Goal: Task Accomplishment & Management: Complete application form

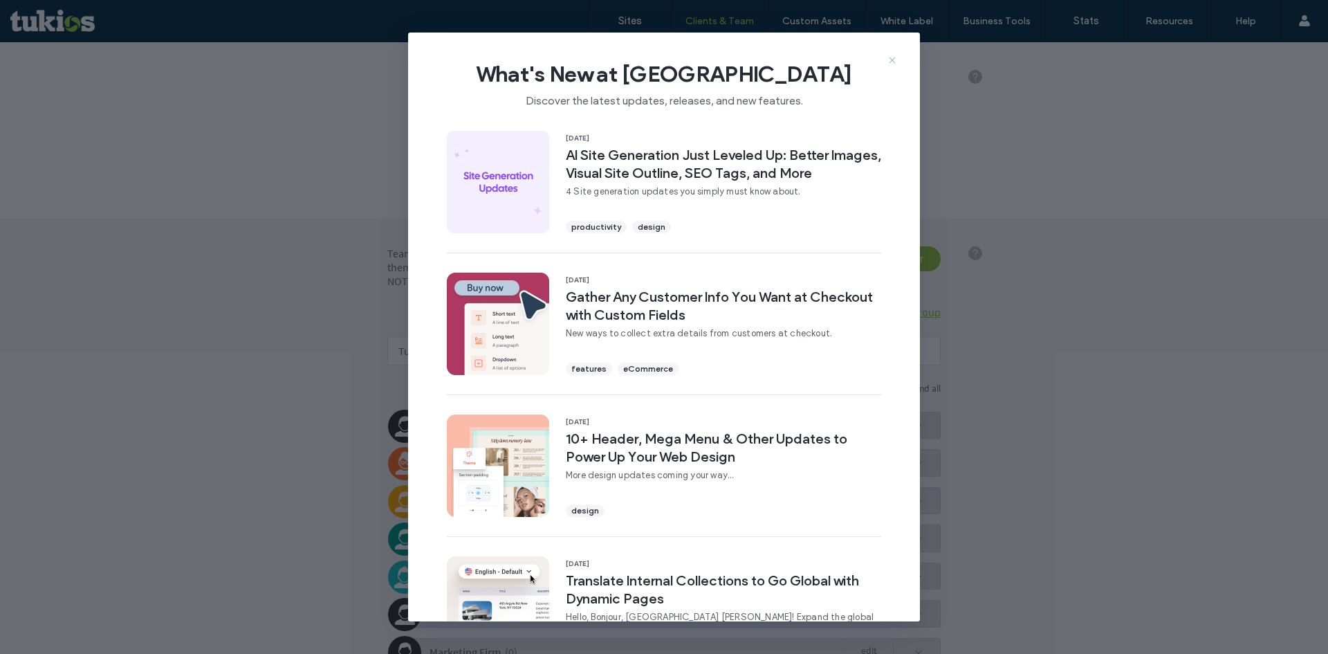
click at [891, 62] on icon at bounding box center [892, 60] width 11 height 11
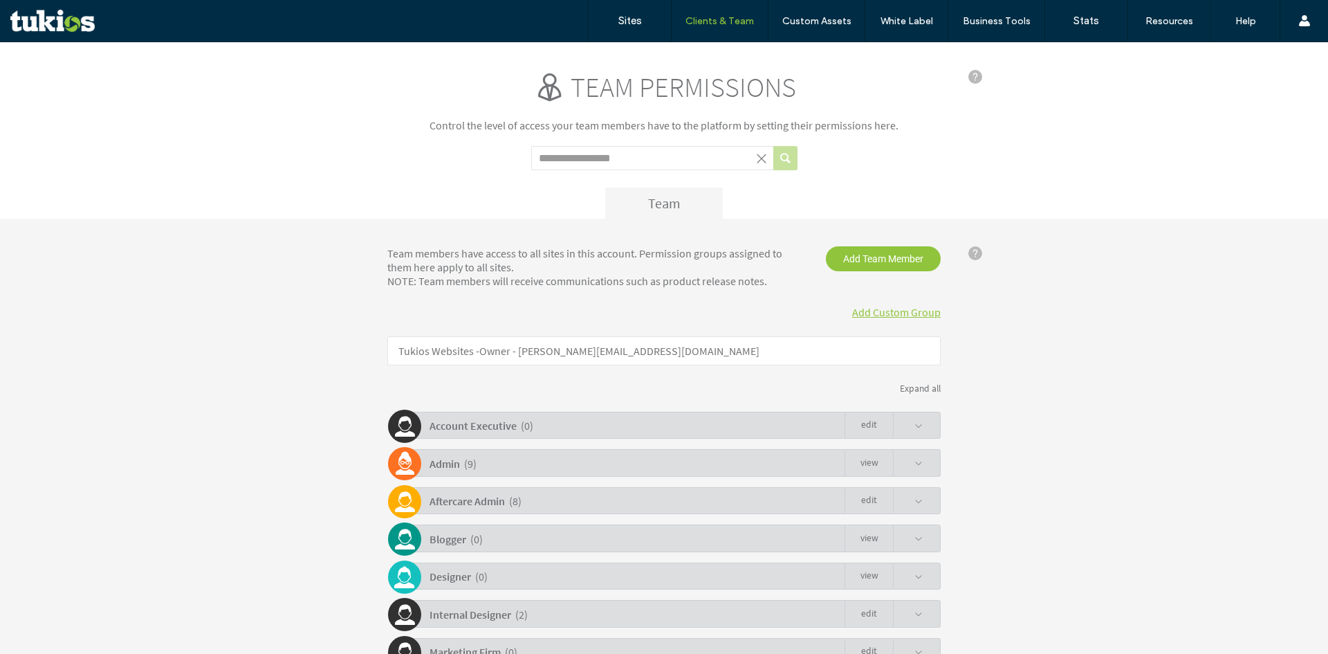
click at [562, 178] on div "Team permissions Control the level of access your team members have to the plat…" at bounding box center [663, 144] width 553 height 149
click at [539, 334] on div "Team members have access to all sites in this account. Permission groups assign…" at bounding box center [663, 549] width 553 height 607
click at [539, 335] on div "Team members have access to all sites in this account. Permission groups assign…" at bounding box center [663, 549] width 553 height 607
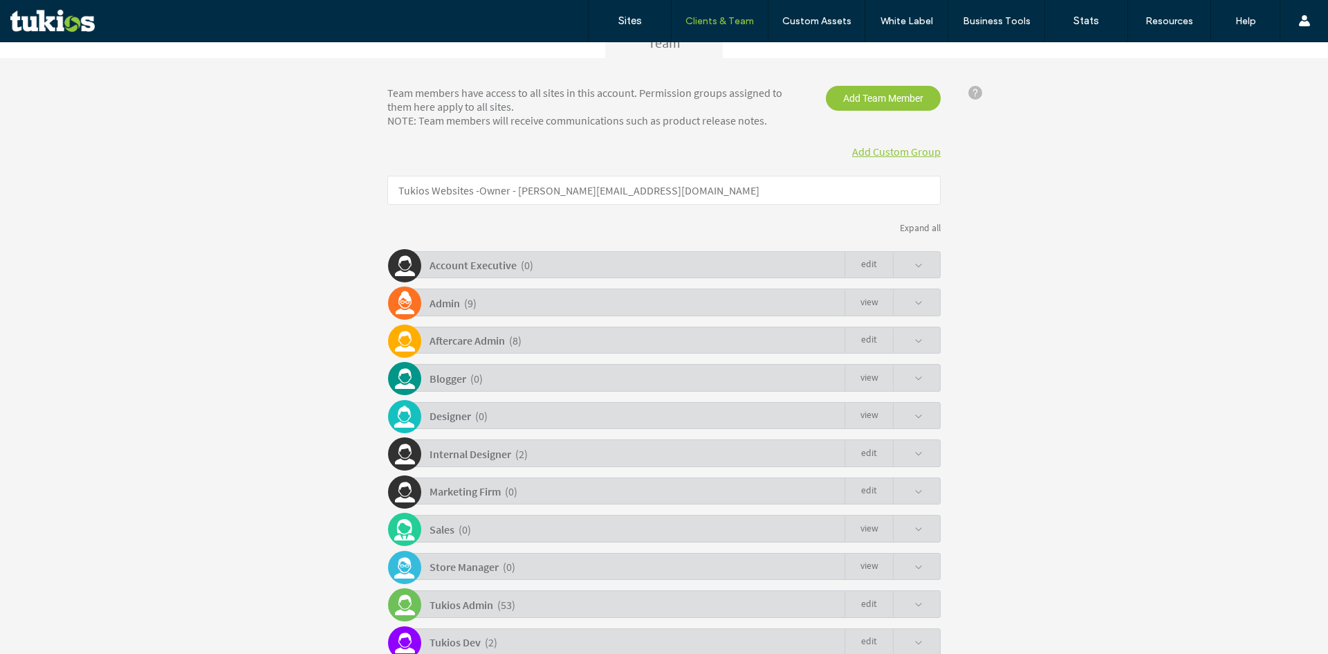
scroll to position [266, 0]
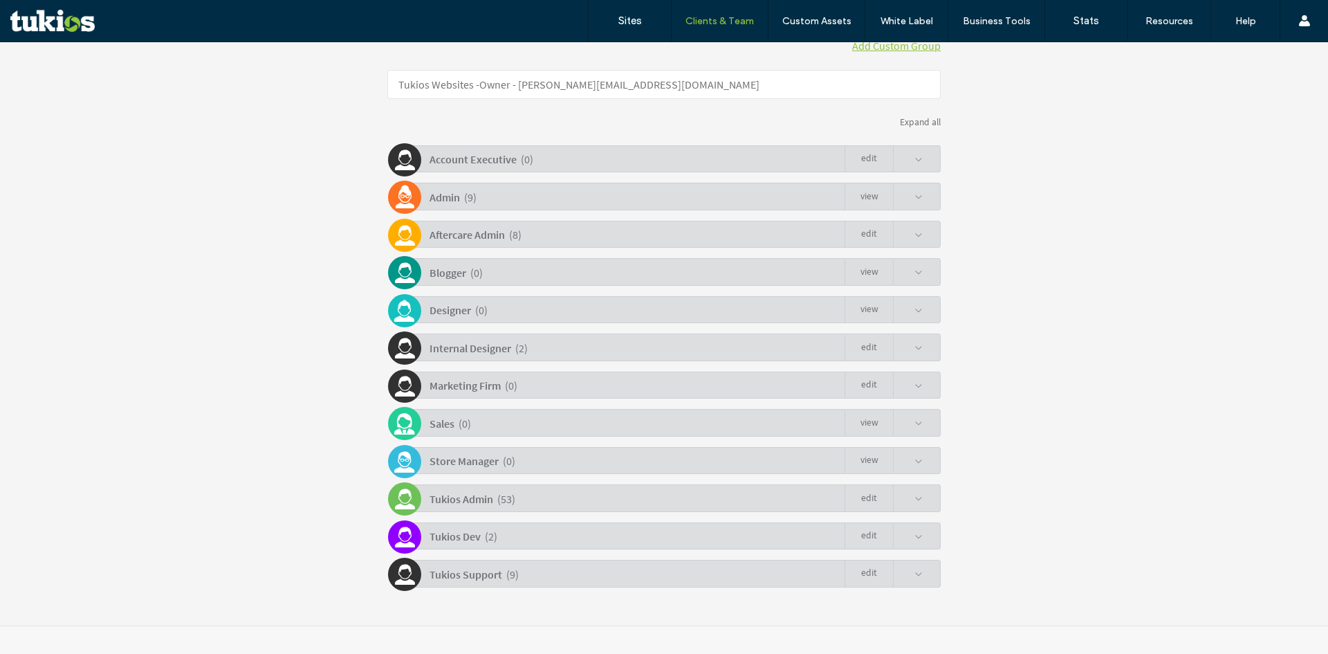
click at [478, 506] on div "Tukios Admin" at bounding box center [461, 499] width 64 height 24
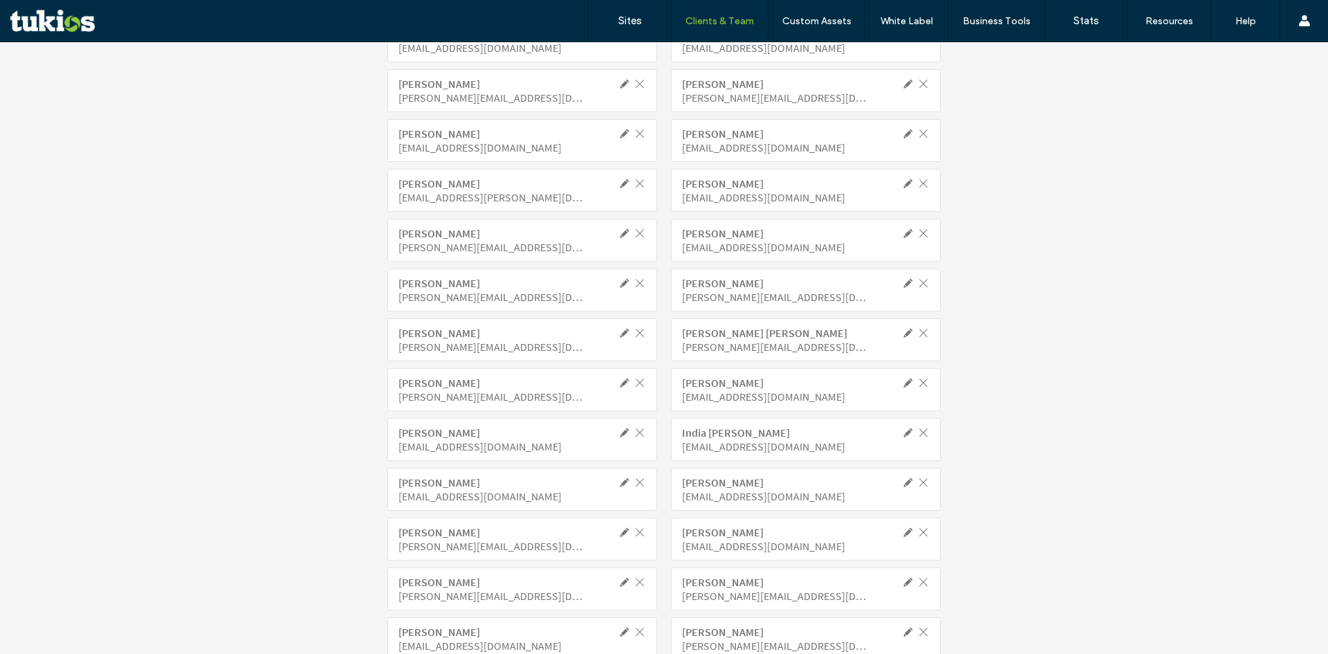
scroll to position [819, 0]
click at [418, 467] on div "Jasmyn Peterson jasmyn@tukios.com" at bounding box center [522, 488] width 270 height 43
click at [419, 465] on div "Abigail VanVossen abigail@tukios.com Adria Johnson adria@tukios.com Aiden Taylo…" at bounding box center [663, 636] width 553 height 1355
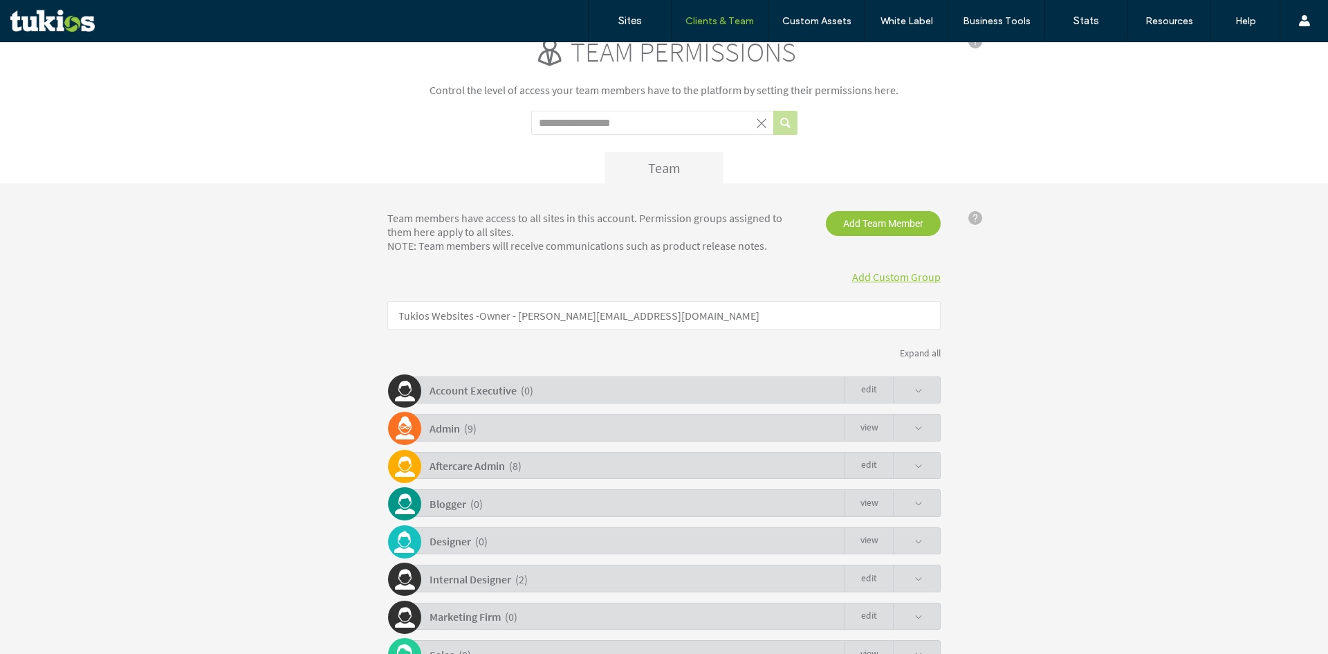
scroll to position [0, 0]
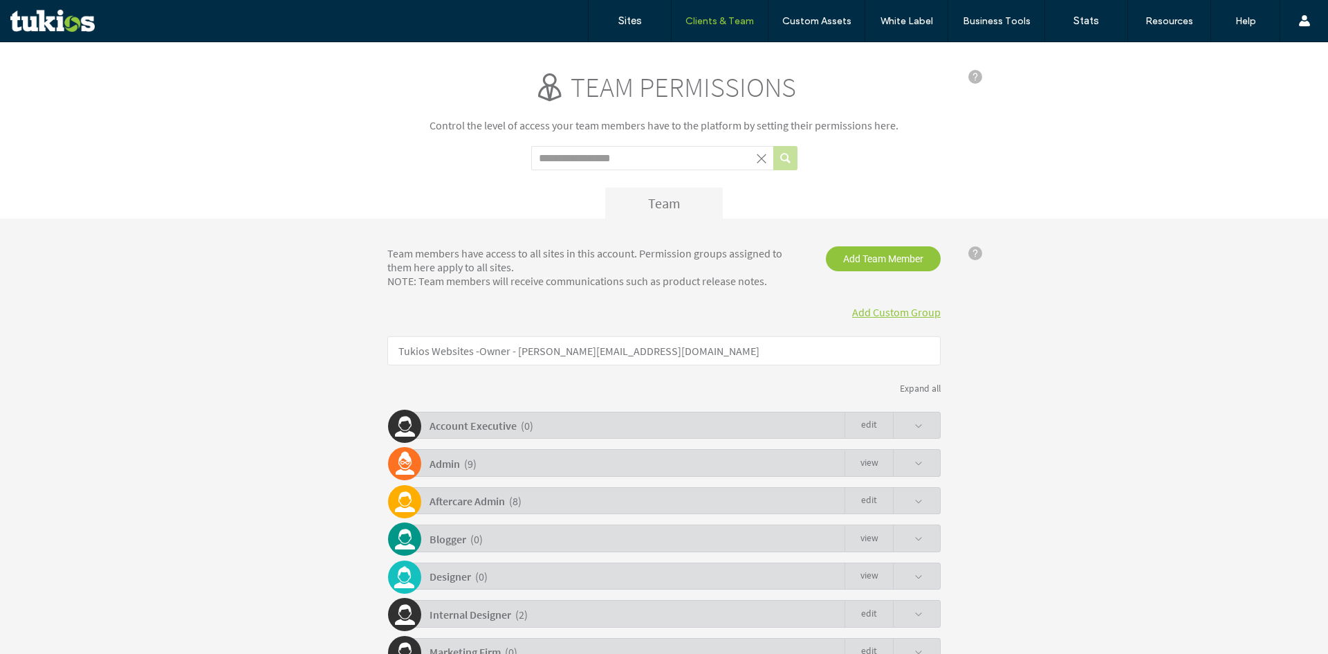
click at [535, 259] on div "Team members have access to all sites in this account. Permission groups assign…" at bounding box center [592, 266] width 431 height 41
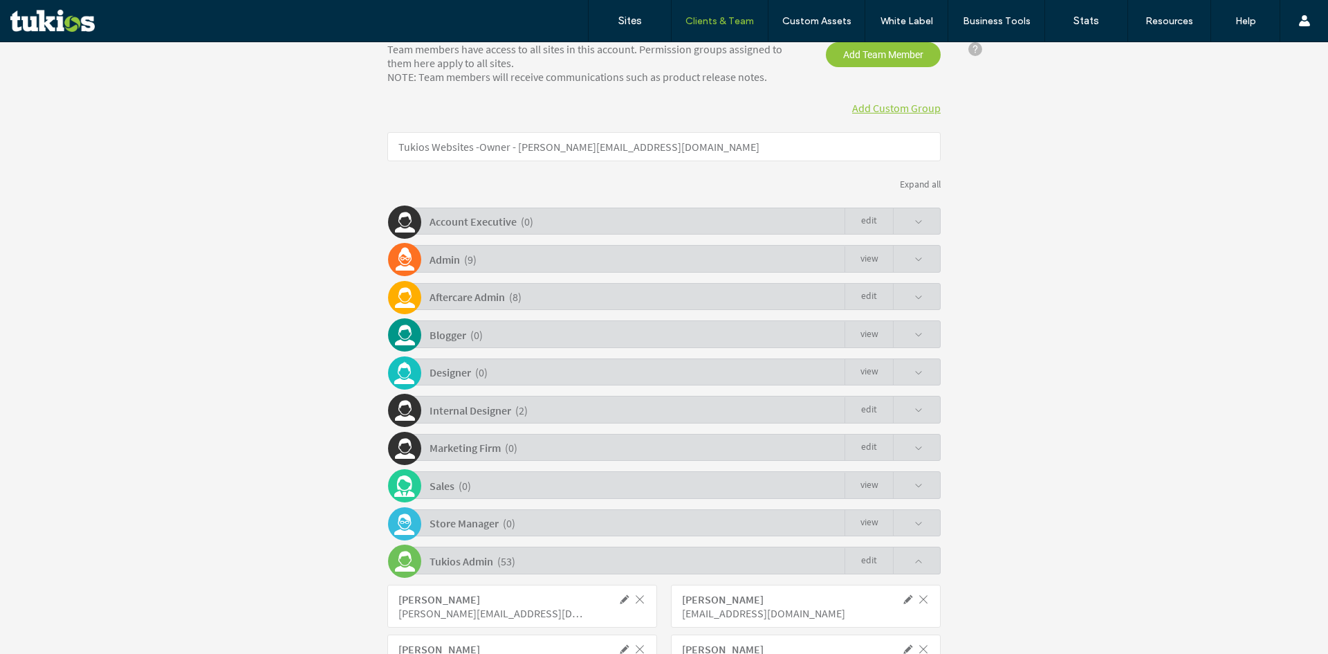
scroll to position [376, 0]
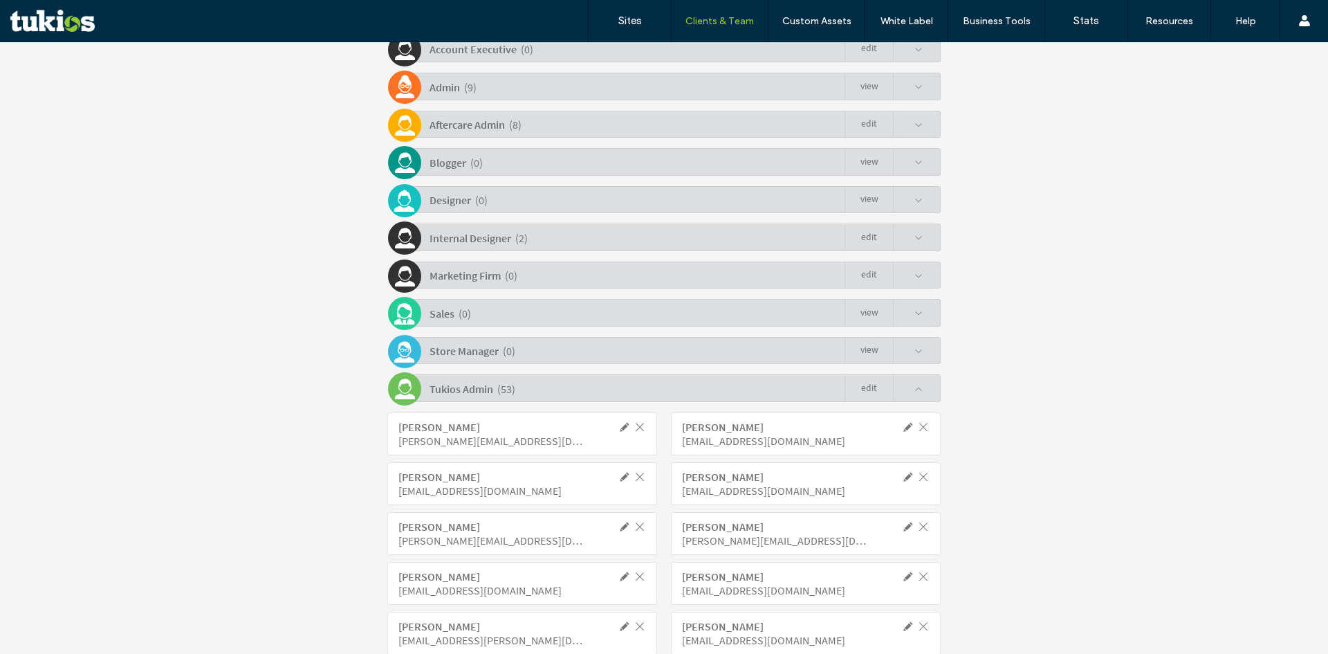
click at [497, 391] on div "( 53 )" at bounding box center [506, 389] width 18 height 24
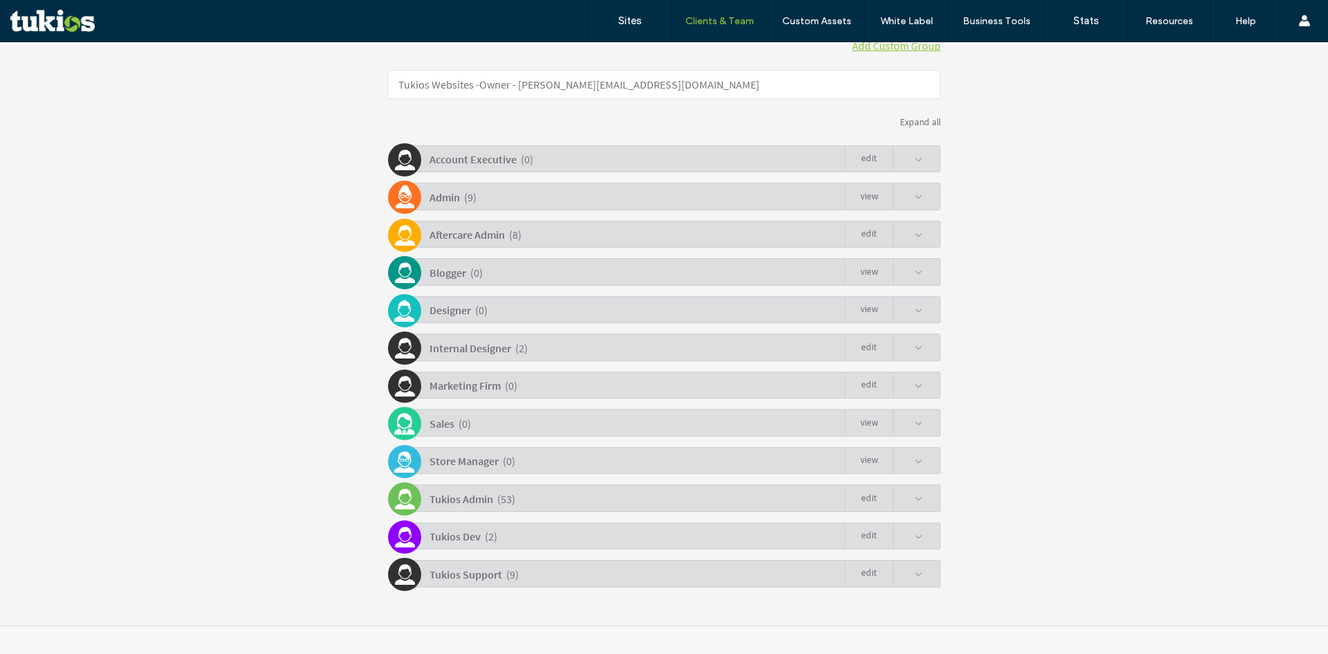
click div "Team members have access to all sites in this account. Permission groups assign…"
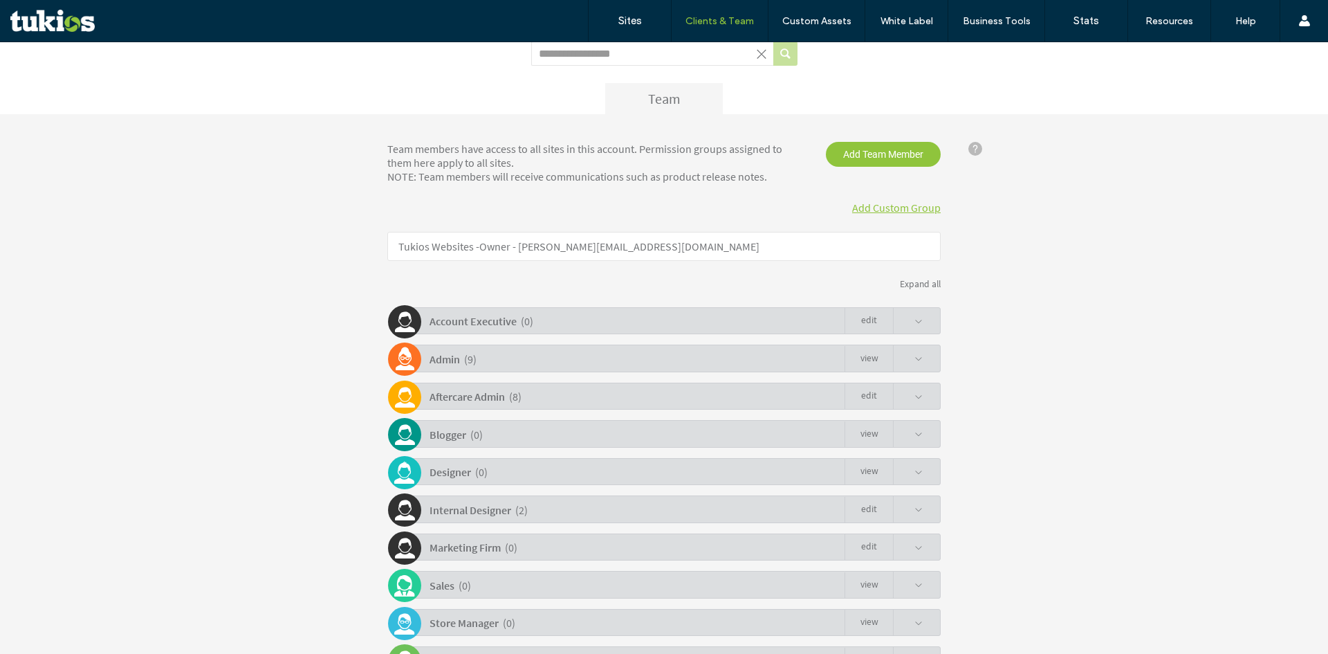
scroll to position [0, 0]
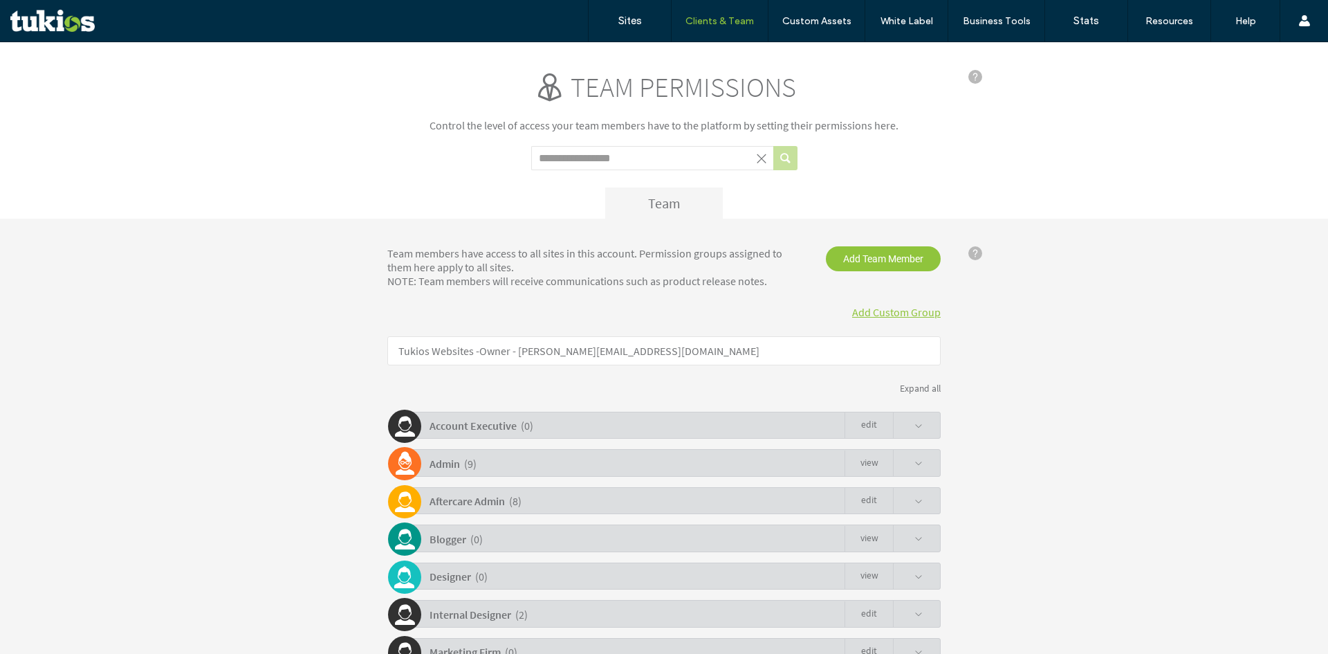
click div "Team members have access to all sites in this account. Permission groups assign…"
drag, startPoint x: 368, startPoint y: 246, endPoint x: 750, endPoint y: 286, distance: 383.8
click div "Team members have access to all sites in this account. Permission groups assign…"
drag, startPoint x: 750, startPoint y: 286, endPoint x: 710, endPoint y: 280, distance: 40.6
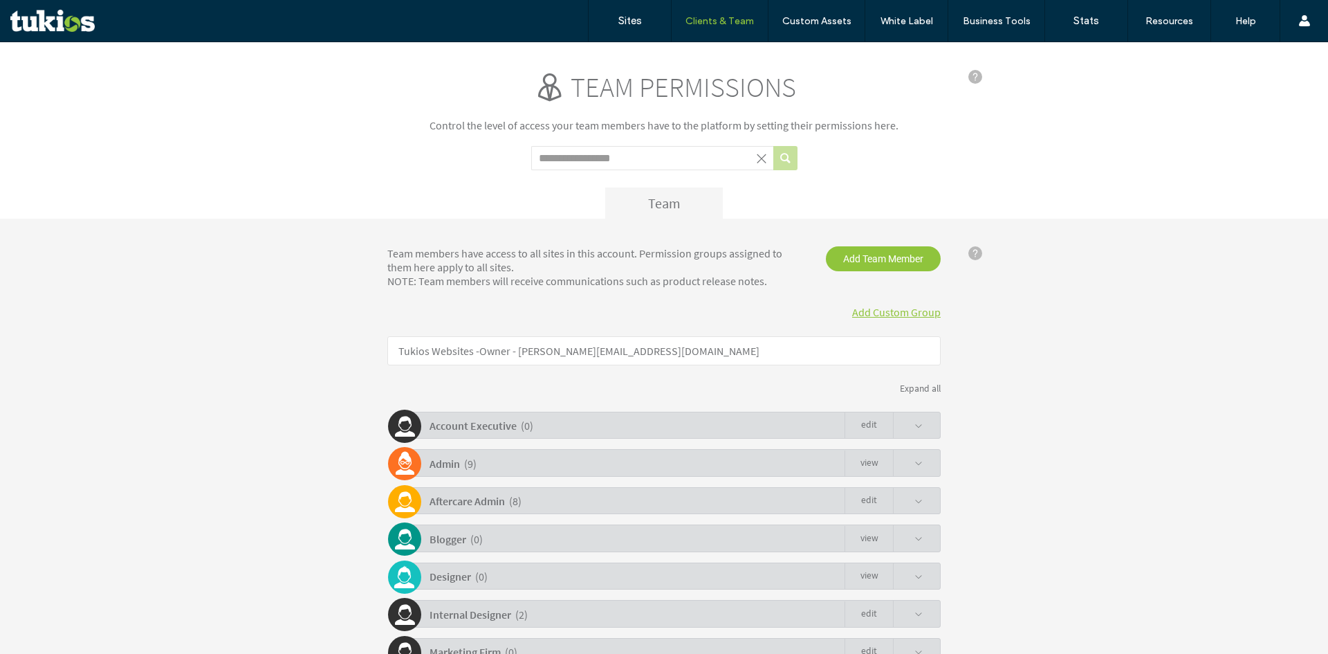
click at [748, 286] on div "Team members have access to all sites in this account. Permission groups assign…" at bounding box center [592, 266] width 431 height 41
click at [710, 280] on div "Team members have access to all sites in this account. Permission groups assign…" at bounding box center [592, 266] width 431 height 41
click at [709, 280] on div "Team members have access to all sites in this account. Permission groups assign…" at bounding box center [592, 266] width 431 height 41
click at [605, 268] on div "Team members have access to all sites in this account. Permission groups assign…" at bounding box center [592, 266] width 431 height 41
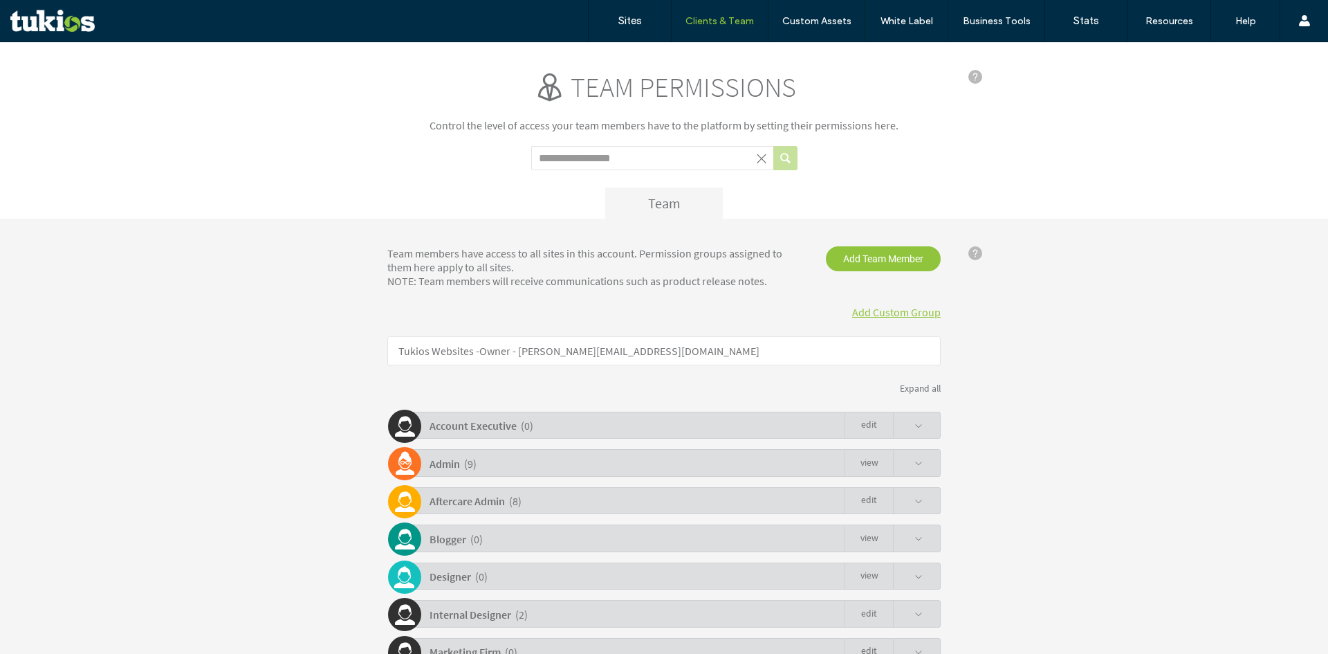
click at [602, 265] on div "Team members have access to all sites in this account. Permission groups assign…" at bounding box center [592, 266] width 431 height 41
click at [586, 248] on div "Team members have access to all sites in this account. Permission groups assign…" at bounding box center [592, 266] width 431 height 41
click at [893, 136] on div "Team permissions Control the level of access your team members have to the plat…" at bounding box center [663, 144] width 553 height 149
click div "Team members have access to all sites in this account. Permission groups assign…"
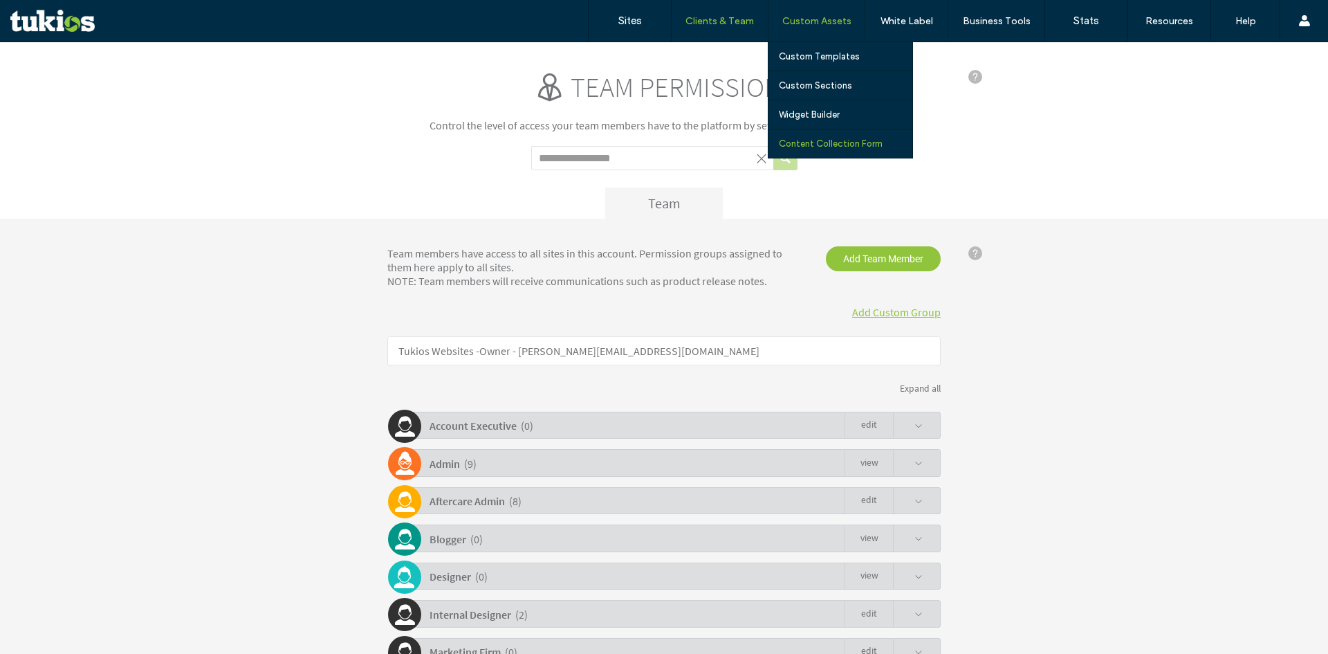
drag, startPoint x: 822, startPoint y: 138, endPoint x: 793, endPoint y: 143, distance: 30.1
click at [822, 138] on label "Content Collection Form" at bounding box center [831, 143] width 104 height 10
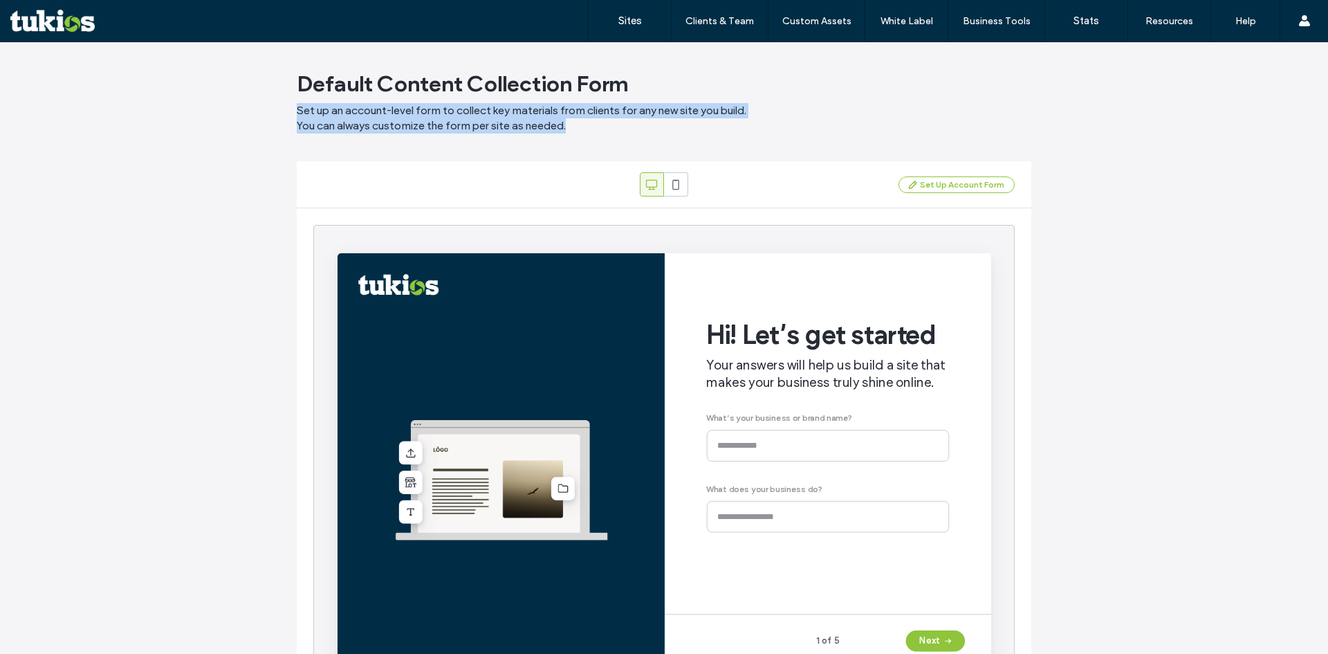
drag, startPoint x: 287, startPoint y: 106, endPoint x: 635, endPoint y: 132, distance: 348.8
click at [635, 132] on main "Default Content Collection Form Set up an account-level form to collect key mat…" at bounding box center [664, 376] width 768 height 669
click at [635, 133] on span "Set up an account-level form to collect key materials from clients for any new …" at bounding box center [664, 118] width 734 height 30
drag, startPoint x: 568, startPoint y: 127, endPoint x: 287, endPoint y: 109, distance: 282.0
click at [287, 109] on main "Default Content Collection Form Set up an account-level form to collect key mat…" at bounding box center [664, 376] width 768 height 669
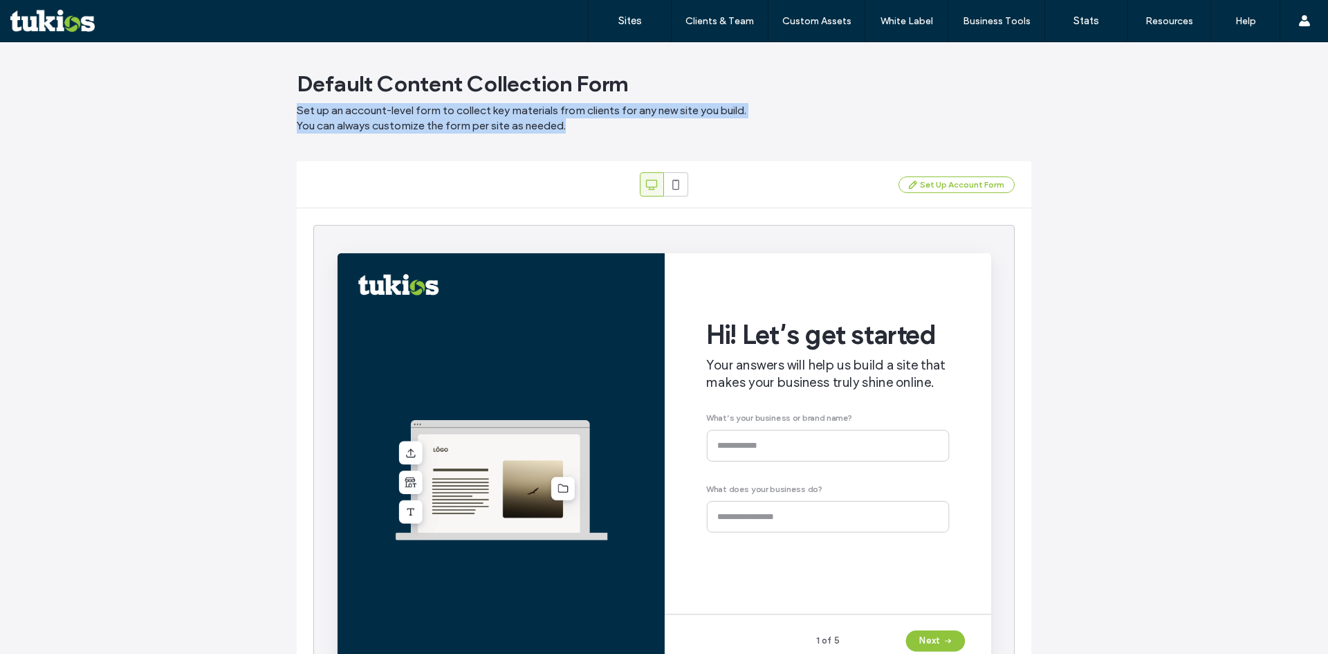
click at [287, 109] on main "Default Content Collection Form Set up an account-level form to collect key mat…" at bounding box center [664, 376] width 768 height 669
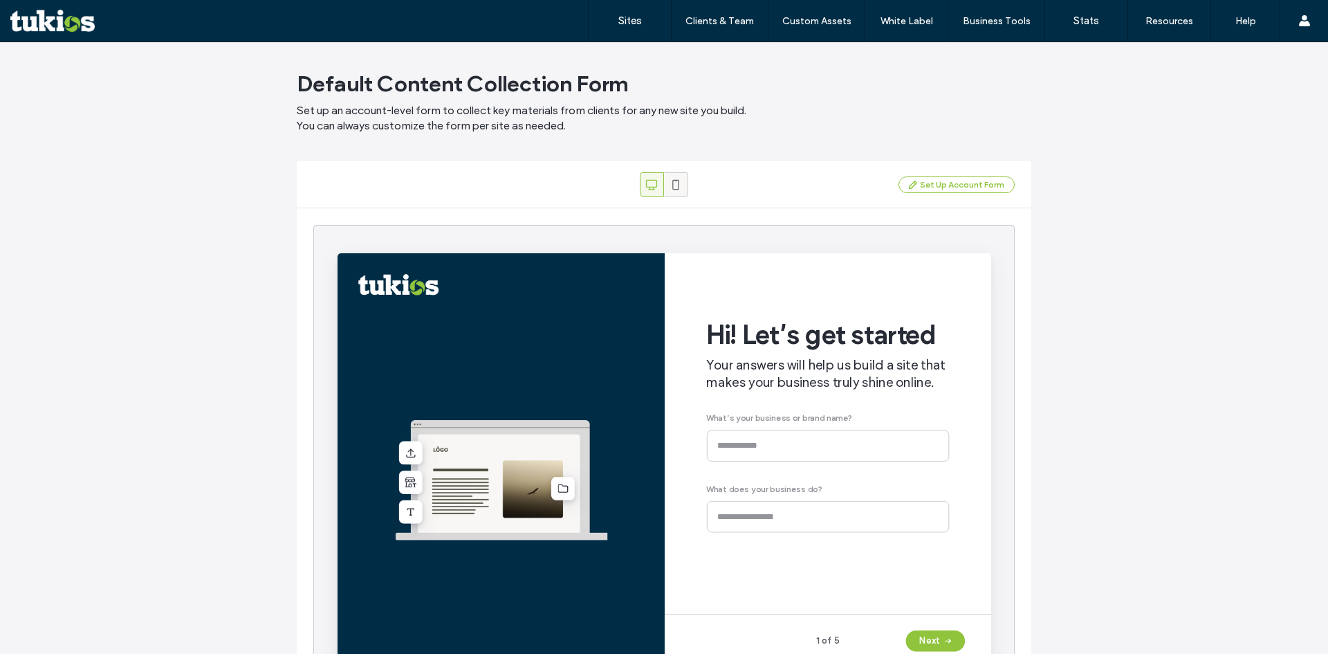
click at [675, 183] on icon at bounding box center [676, 185] width 14 height 14
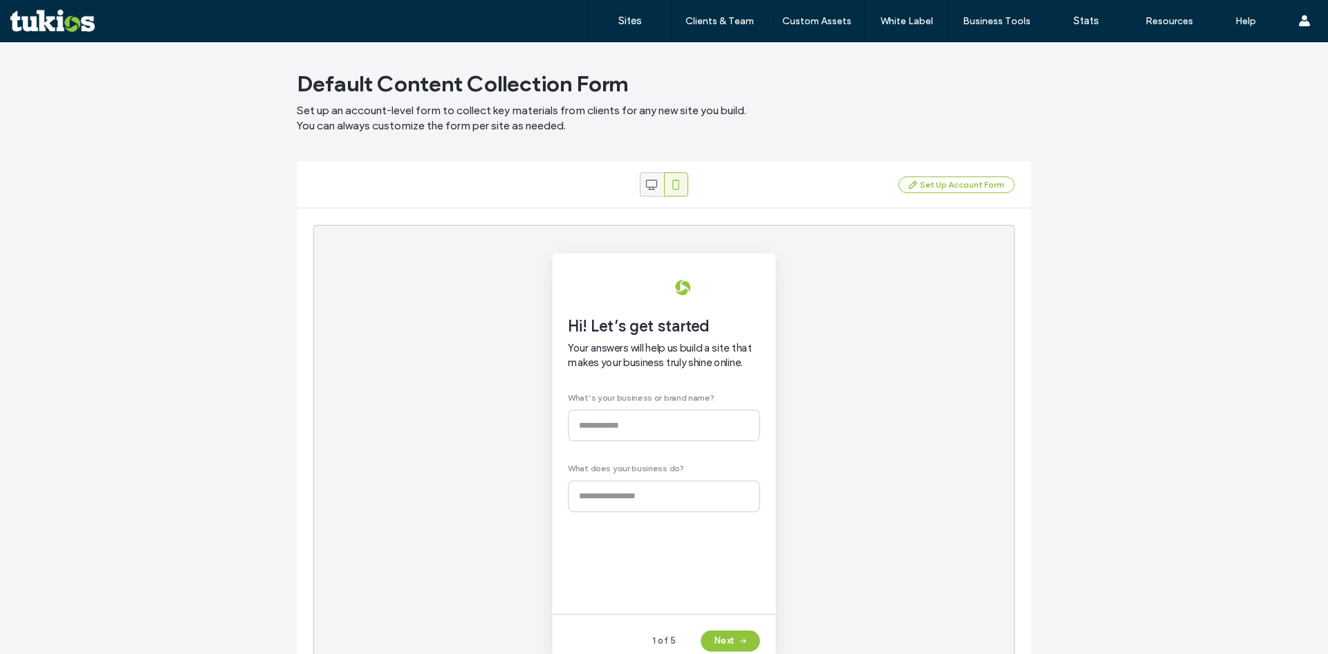
click at [640, 186] on div at bounding box center [651, 184] width 23 height 23
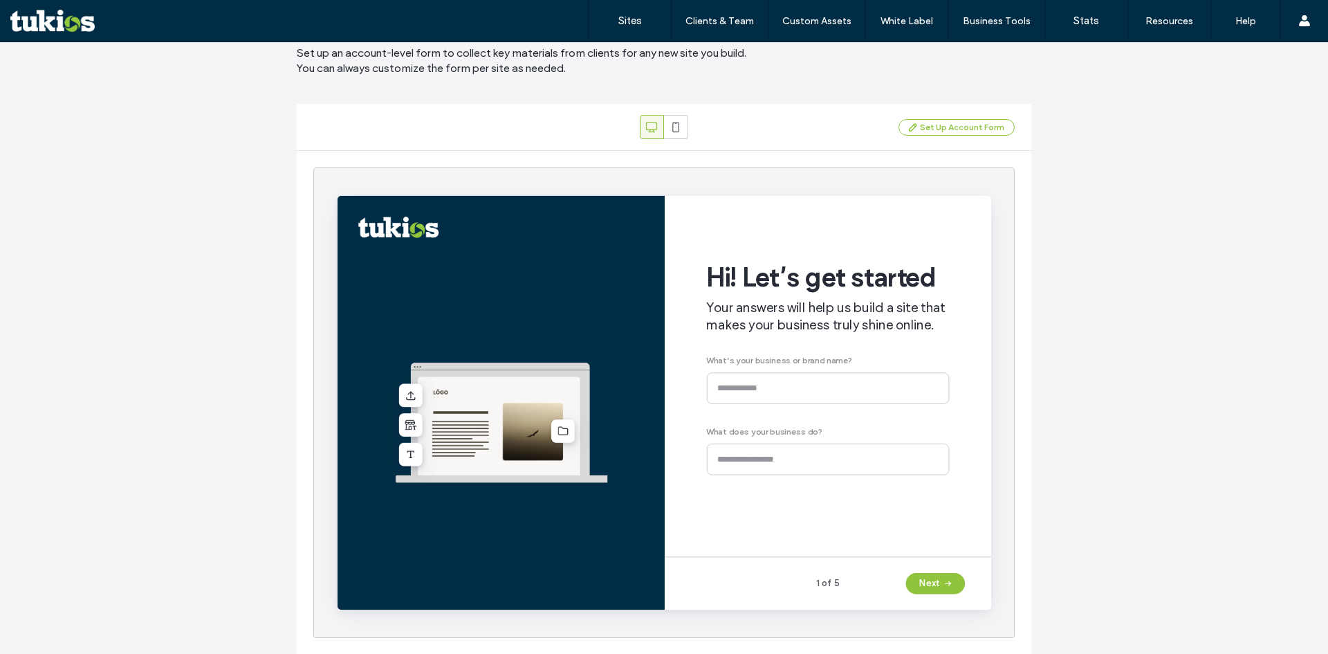
scroll to position [58, 0]
drag, startPoint x: 788, startPoint y: 393, endPoint x: 786, endPoint y: 405, distance: 12.8
click at [788, 393] on div "Hi! Let’s get started Your answers will help us build a site that makes your bu…" at bounding box center [853, 376] width 256 height 308
click at [781, 470] on div "Hi! Let’s get started Your answers will help us build a site that makes your bu…" at bounding box center [853, 376] width 256 height 308
click at [780, 472] on div "Hi! Let’s get started Your answers will help us build a site that makes your bu…" at bounding box center [853, 376] width 256 height 308
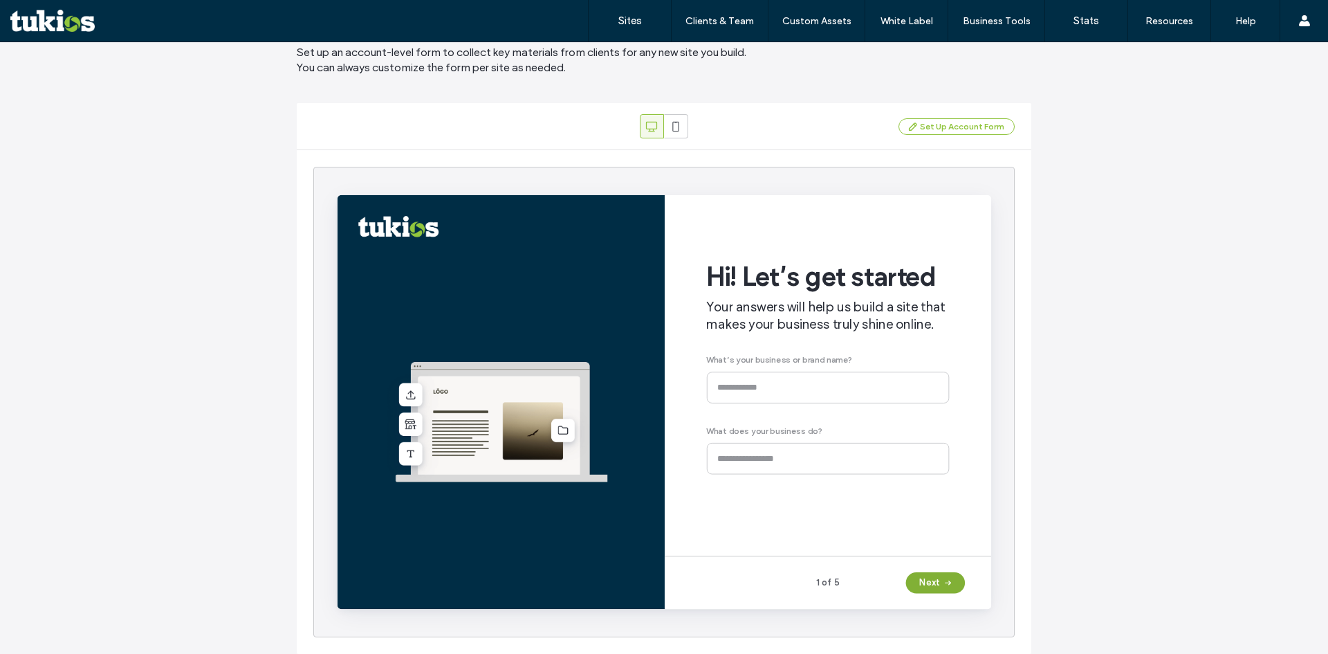
click at [952, 602] on button "Next" at bounding box center [966, 602] width 62 height 22
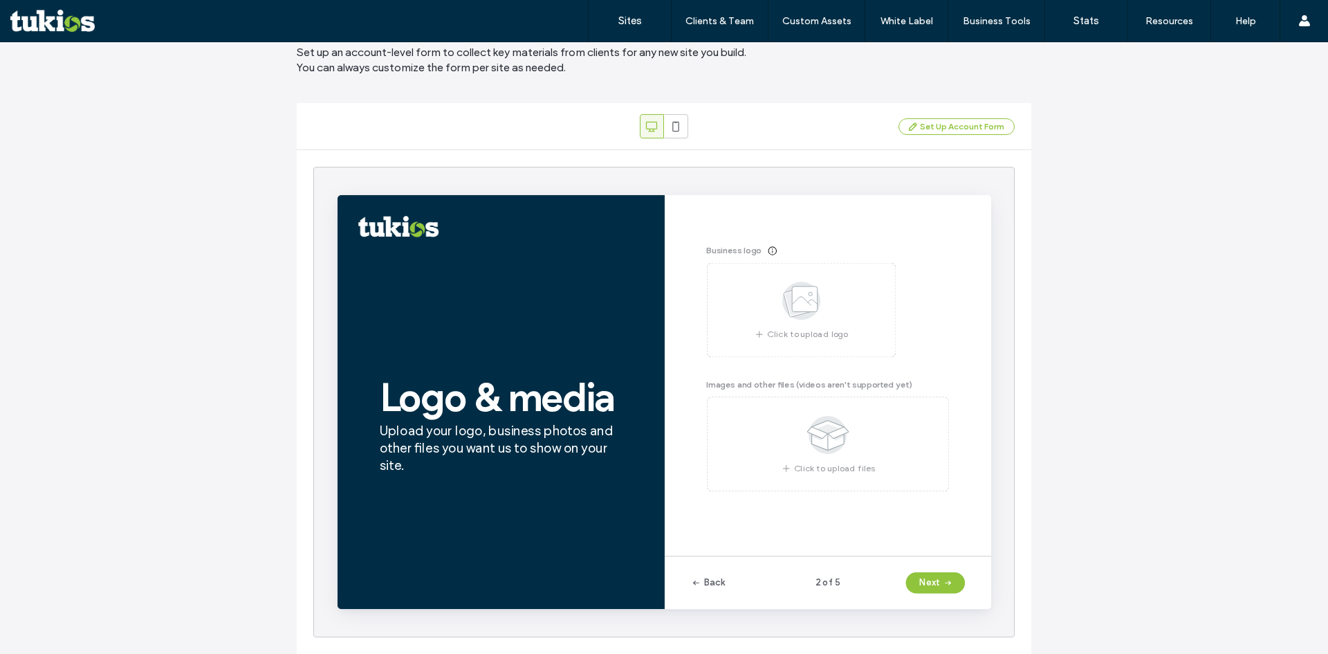
click at [810, 303] on div "Business logo Click to upload logo Images and other files (videos aren't suppor…" at bounding box center [853, 376] width 256 height 308
click at [849, 435] on div "Business logo Click to upload logo Images and other files (videos aren't suppor…" at bounding box center [853, 376] width 256 height 308
click at [972, 595] on span "button" at bounding box center [978, 602] width 14 height 21
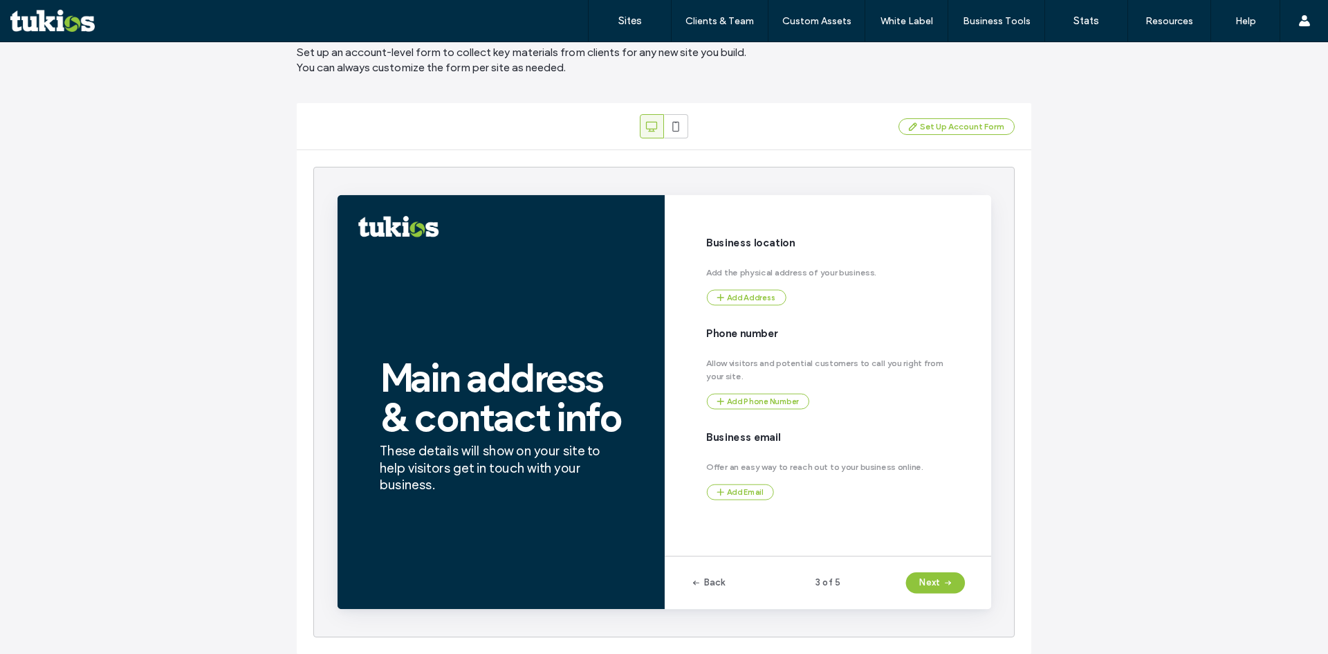
click at [772, 297] on div "Business location Add the physical address of your business. Add Address Phone …" at bounding box center [853, 376] width 256 height 308
click at [754, 409] on div "Business location Add the physical address of your business. Add Address Phone …" at bounding box center [853, 376] width 256 height 308
click at [748, 504] on div "Business location Add the physical address of your business. Add Address Phone …" at bounding box center [853, 376] width 256 height 308
click at [957, 594] on button "Next" at bounding box center [966, 602] width 62 height 22
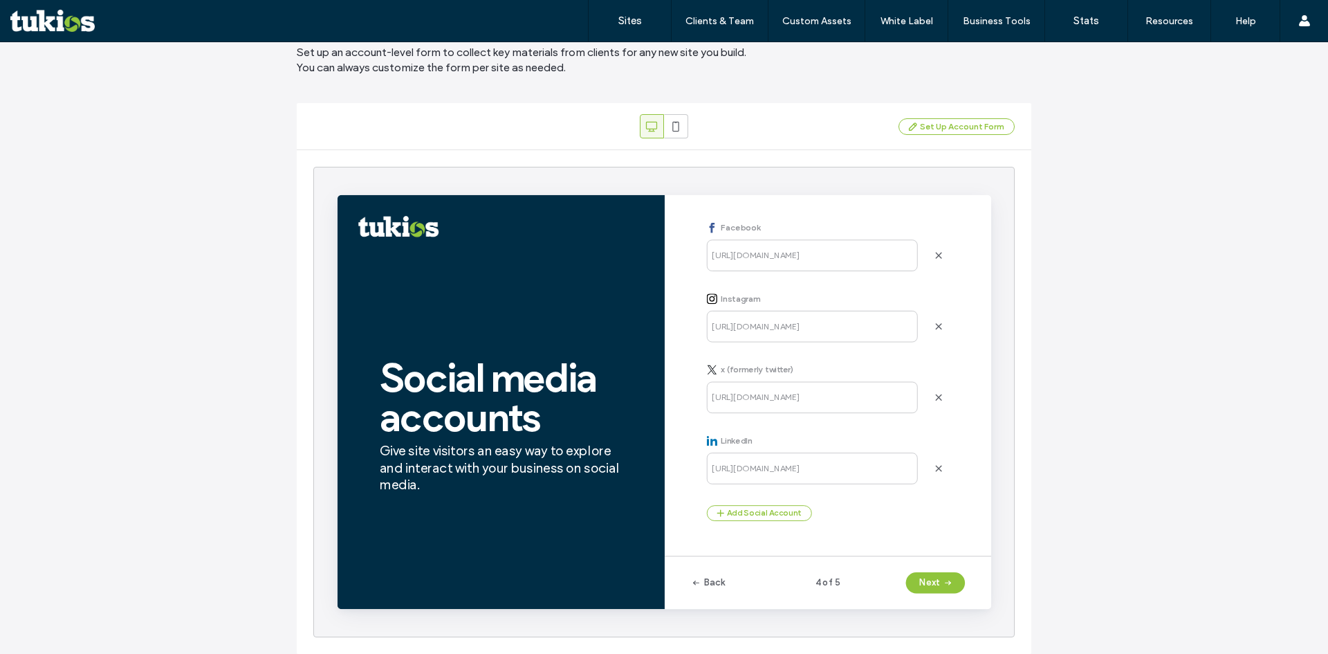
click at [777, 243] on div "Facebook https://facebook.com/ Instagram https://instagram.com/ x (formerly twi…" at bounding box center [853, 379] width 256 height 315
click at [774, 331] on div "Facebook https://facebook.com/ Instagram https://instagram.com/ x (formerly twi…" at bounding box center [853, 379] width 256 height 315
drag, startPoint x: 786, startPoint y: 400, endPoint x: 783, endPoint y: 414, distance: 14.3
click at [786, 402] on div "Facebook https://facebook.com/ Instagram https://instagram.com/ x (formerly twi…" at bounding box center [853, 379] width 256 height 315
drag, startPoint x: 757, startPoint y: 470, endPoint x: 777, endPoint y: 516, distance: 49.9
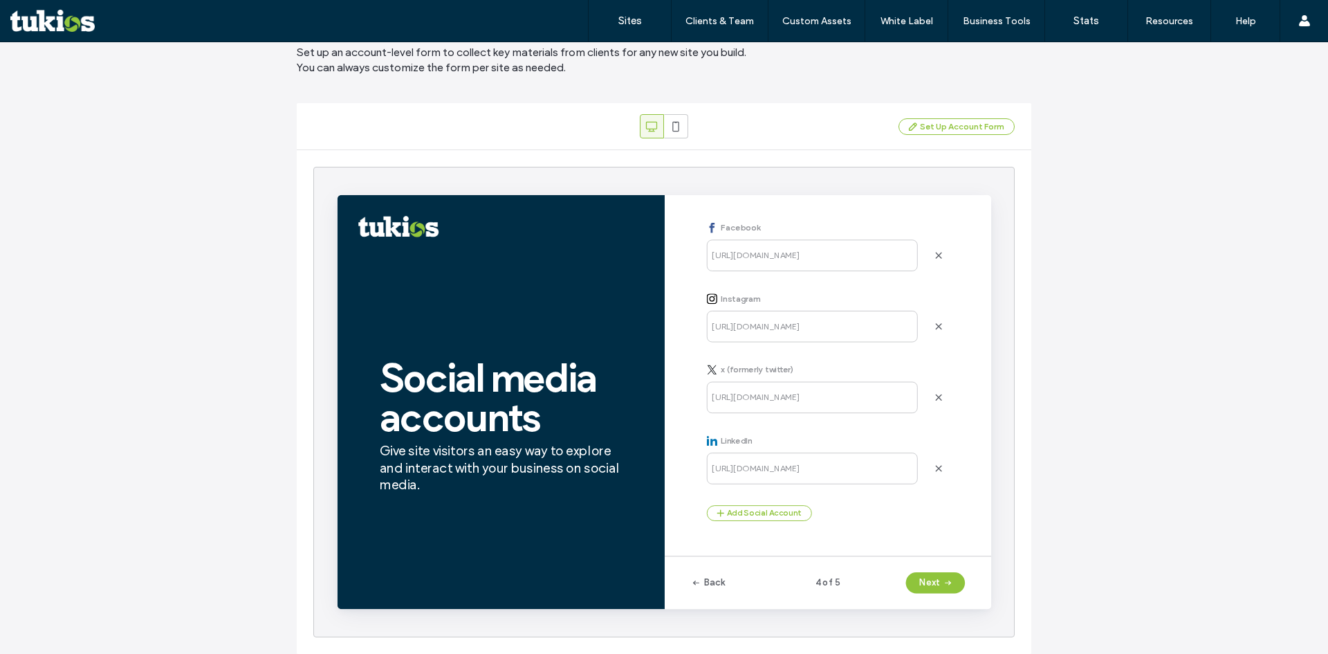
click at [757, 471] on div "Facebook https://facebook.com/ Instagram https://instagram.com/ x (formerly twi…" at bounding box center [853, 379] width 256 height 315
click at [971, 600] on span "button" at bounding box center [978, 602] width 14 height 21
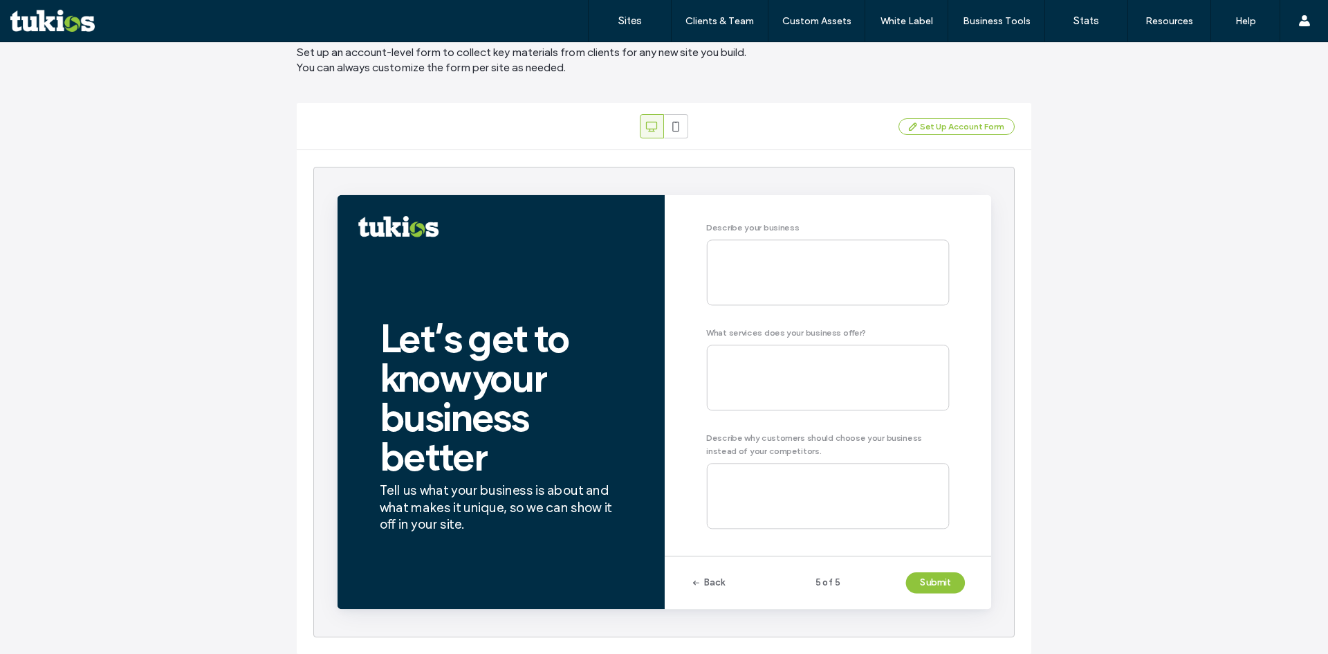
click at [788, 291] on div "Describe your business What services does your business offer? Describe why cus…" at bounding box center [853, 384] width 256 height 324
click at [797, 393] on div "Describe your business What services does your business offer? Describe why cus…" at bounding box center [853, 384] width 256 height 324
click at [799, 517] on div "Describe your business What services does your business offer? Describe why cus…" at bounding box center [853, 384] width 256 height 324
click at [976, 613] on button "Submit" at bounding box center [966, 602] width 62 height 22
click at [713, 601] on icon "button" at bounding box center [714, 602] width 11 height 11
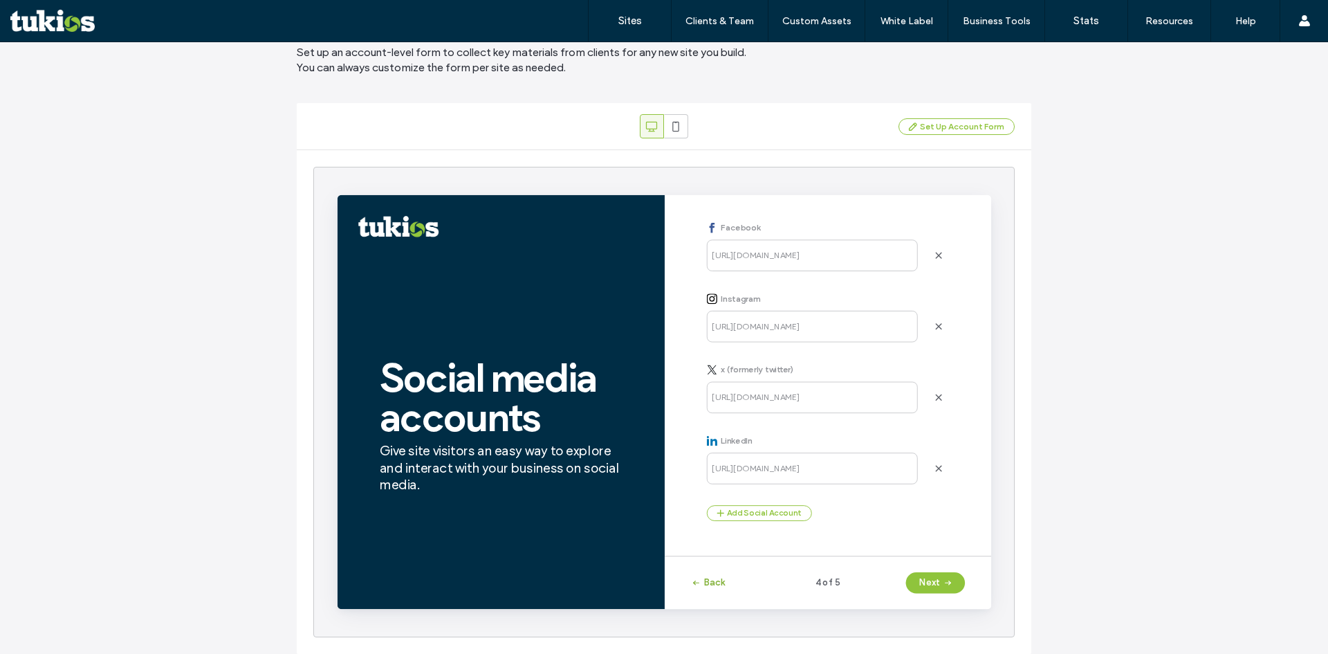
click at [714, 601] on icon "button" at bounding box center [714, 602] width 11 height 11
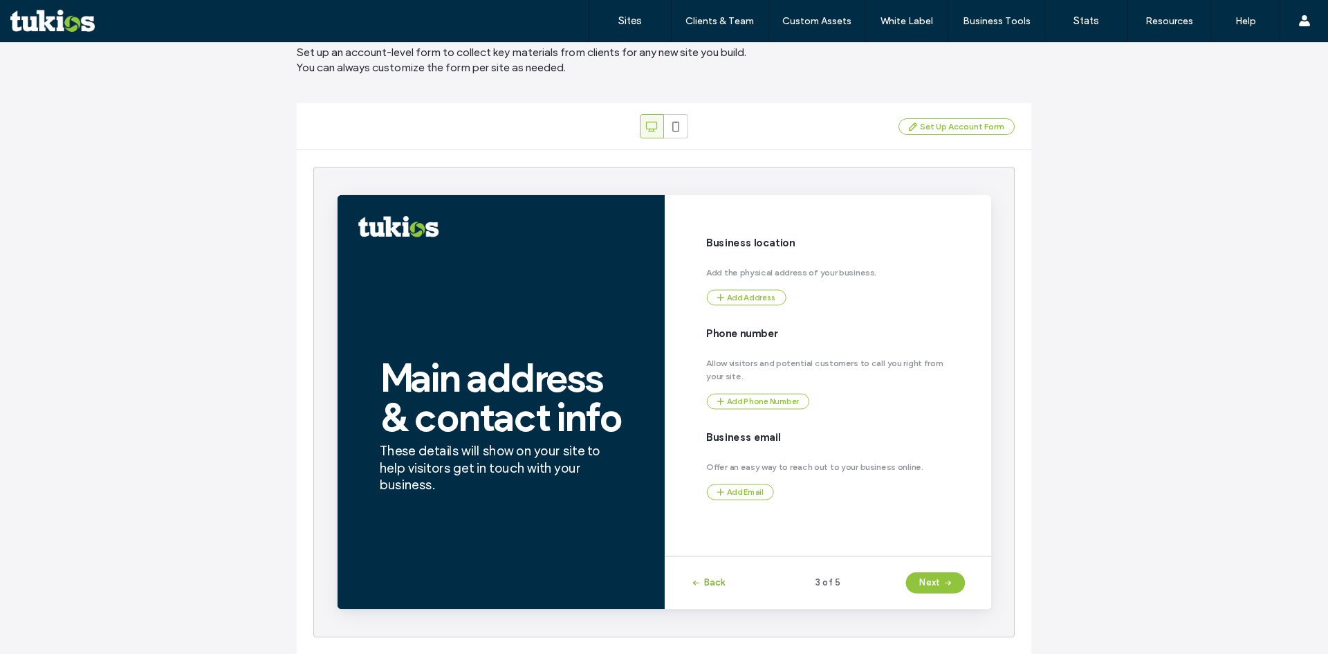
click at [714, 601] on icon "button" at bounding box center [714, 602] width 11 height 11
drag, startPoint x: 714, startPoint y: 601, endPoint x: 613, endPoint y: 538, distance: 118.4
click at [713, 600] on icon "button" at bounding box center [714, 602] width 11 height 11
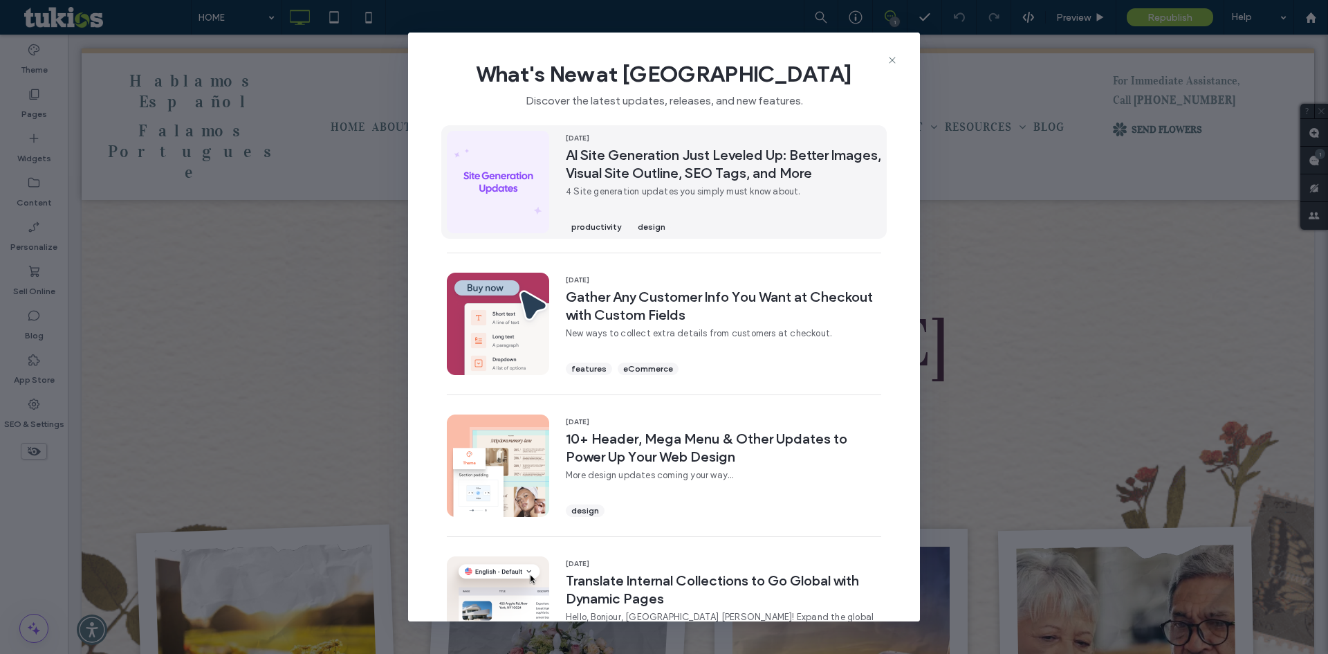
click at [652, 182] on span "AI Site Generation Just Leveled Up: Better Images, Visual Site Outline, SEO Tag…" at bounding box center [723, 164] width 315 height 36
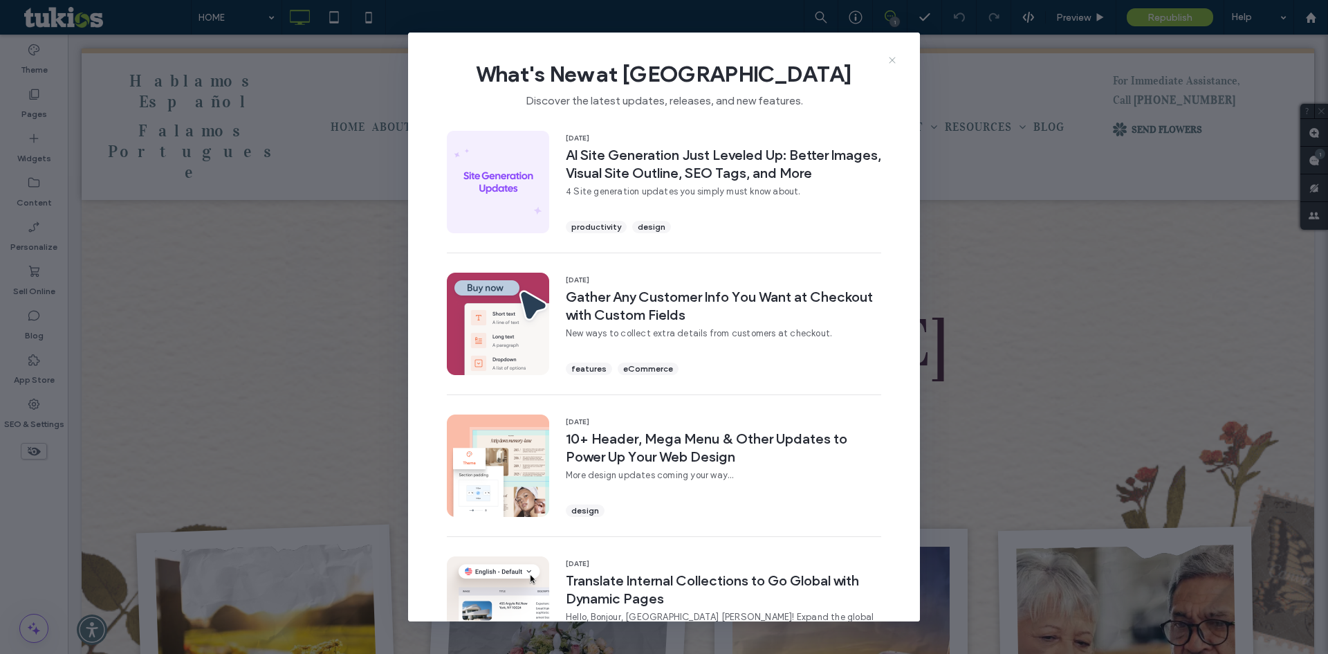
click at [891, 57] on icon at bounding box center [892, 60] width 11 height 11
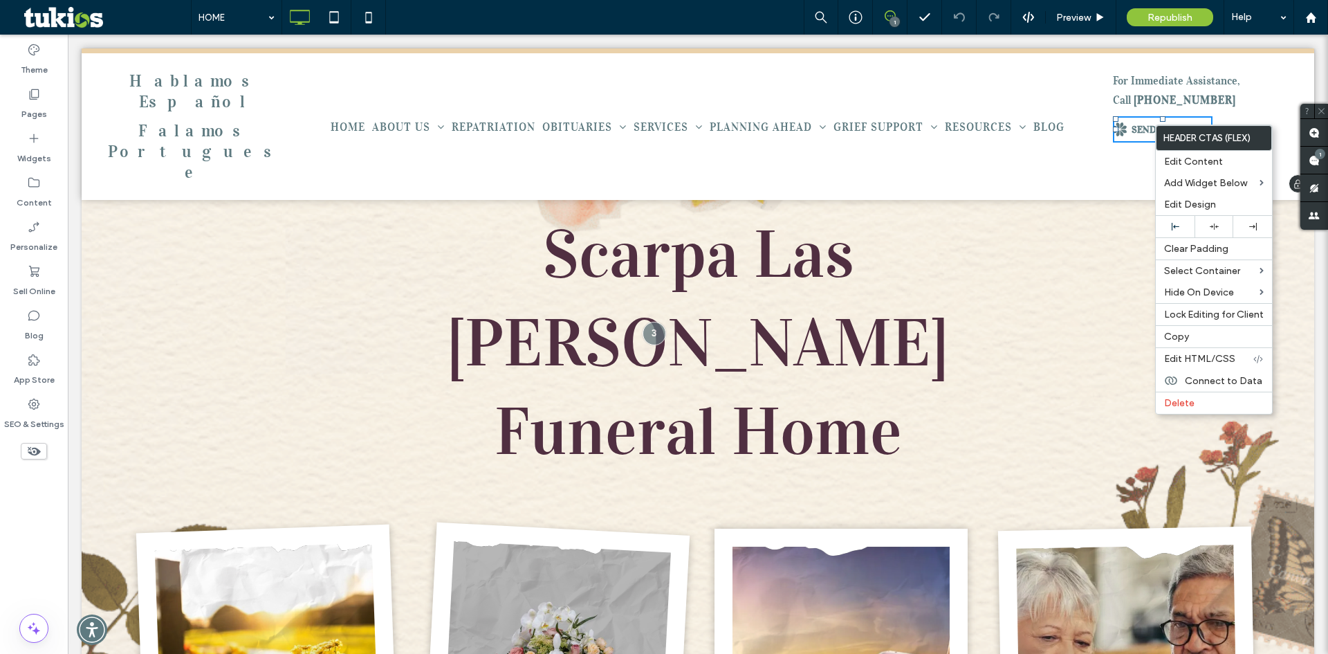
click at [1140, 91] on p "Call 908-756-2693" at bounding box center [1203, 99] width 180 height 19
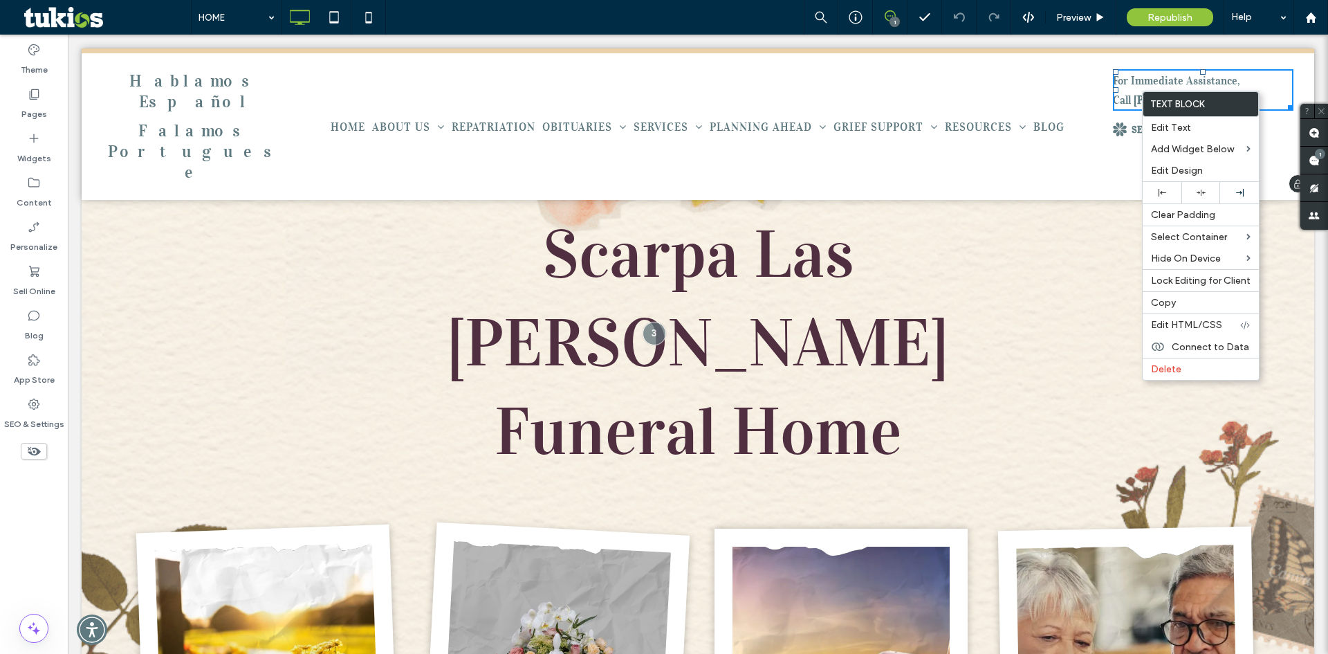
click at [1133, 98] on strong "908-756-2693" at bounding box center [1184, 100] width 102 height 14
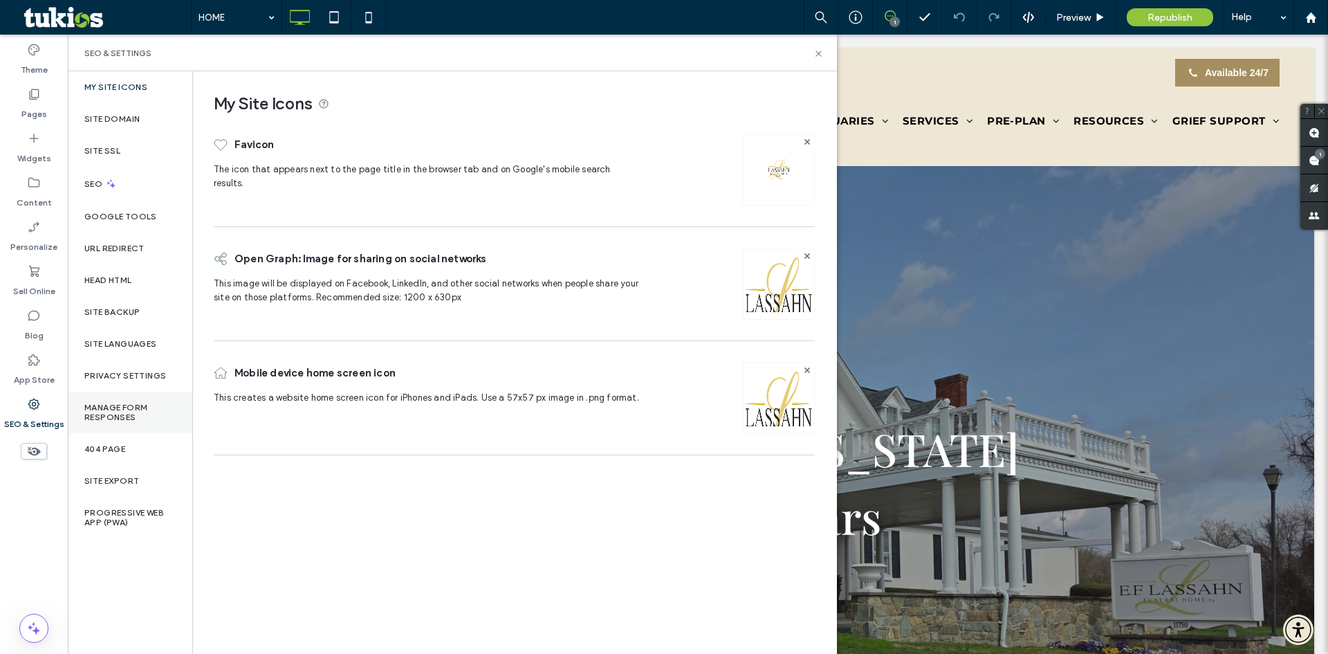
click at [118, 422] on div "Manage Form Responses" at bounding box center [130, 411] width 124 height 41
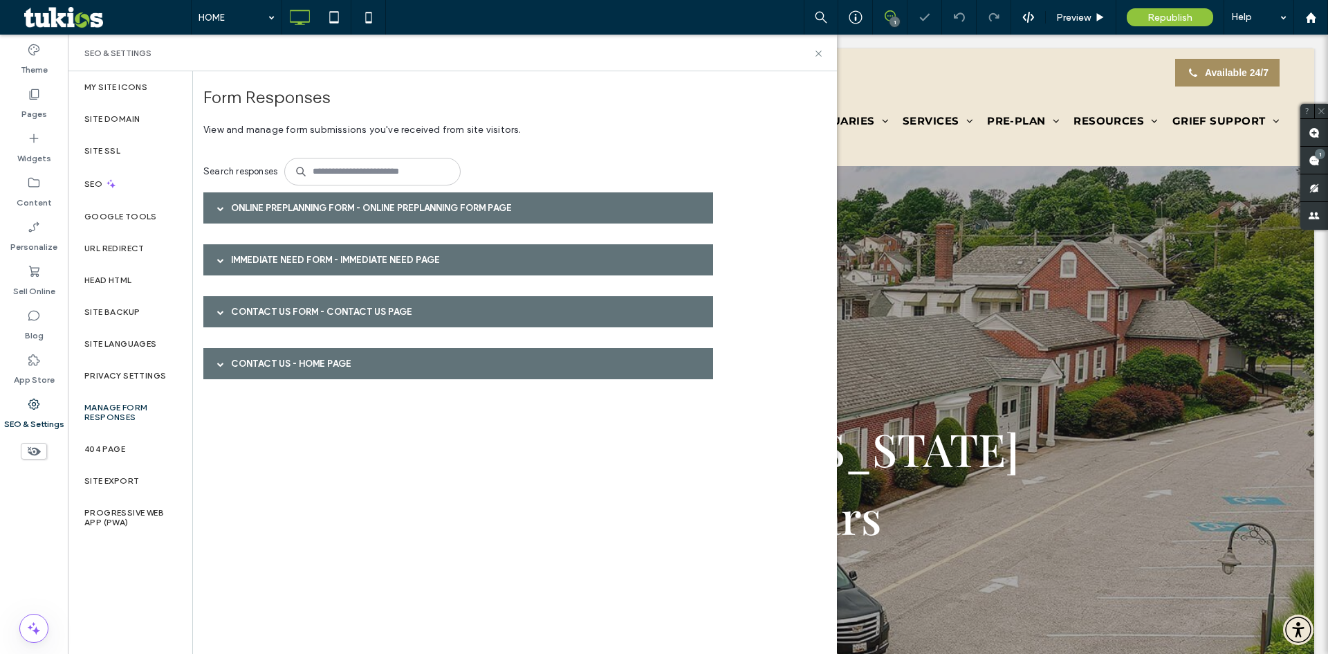
click at [309, 211] on div "Online Preplanning Form - Online Preplanning Form page" at bounding box center [458, 207] width 510 height 31
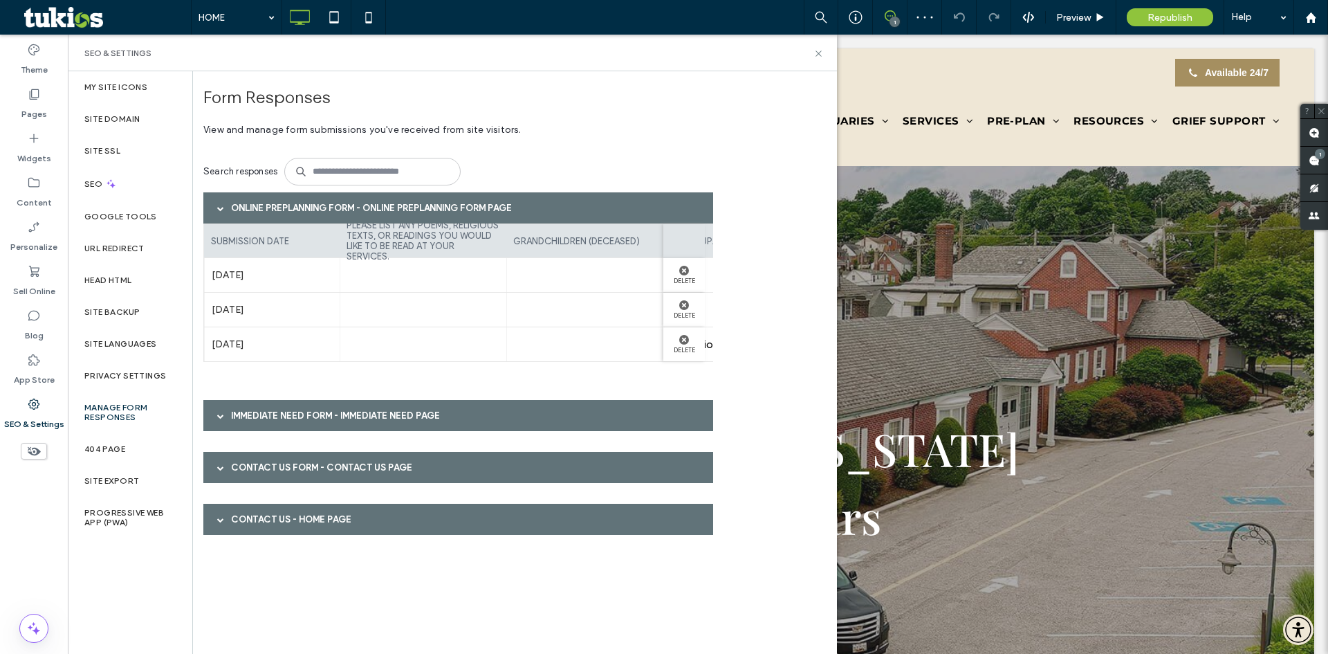
click at [355, 284] on div at bounding box center [423, 275] width 167 height 34
click at [393, 248] on label "please list any poems, religious texts, or readings you would like to be read a…" at bounding box center [422, 240] width 153 height 55
click at [354, 277] on div at bounding box center [423, 275] width 167 height 34
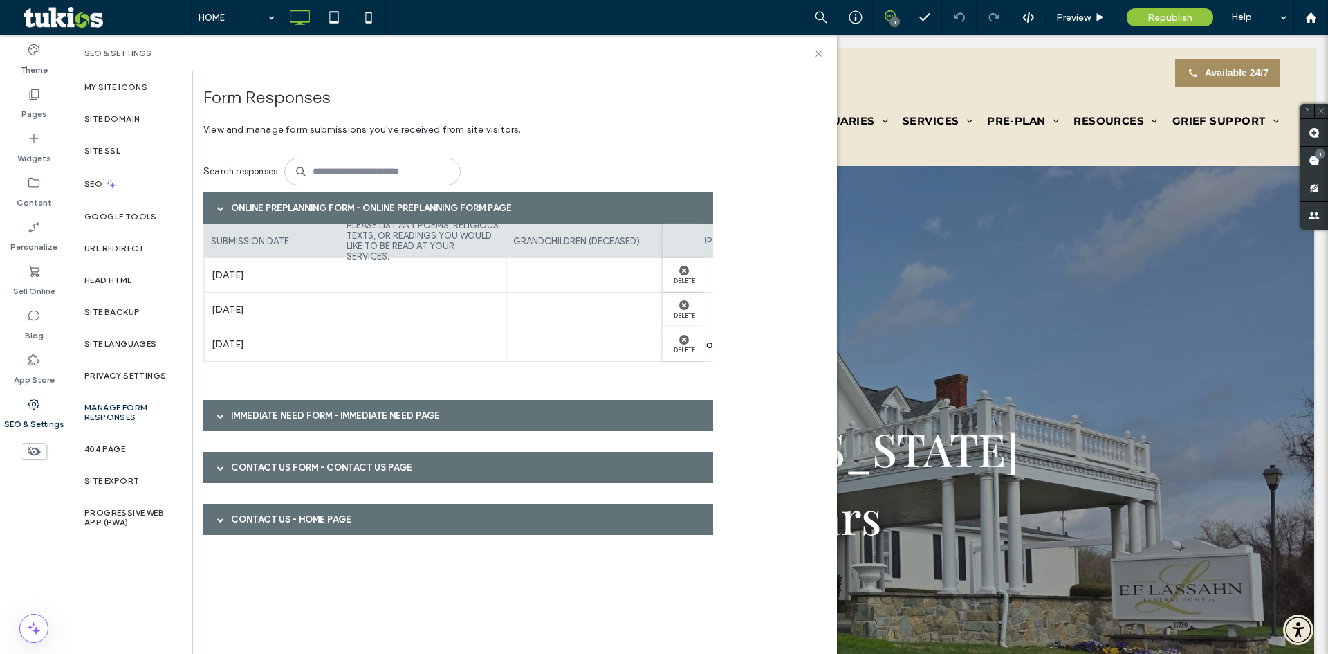
click at [351, 402] on div "Immediate Need Form - Immediate Need page" at bounding box center [458, 415] width 510 height 31
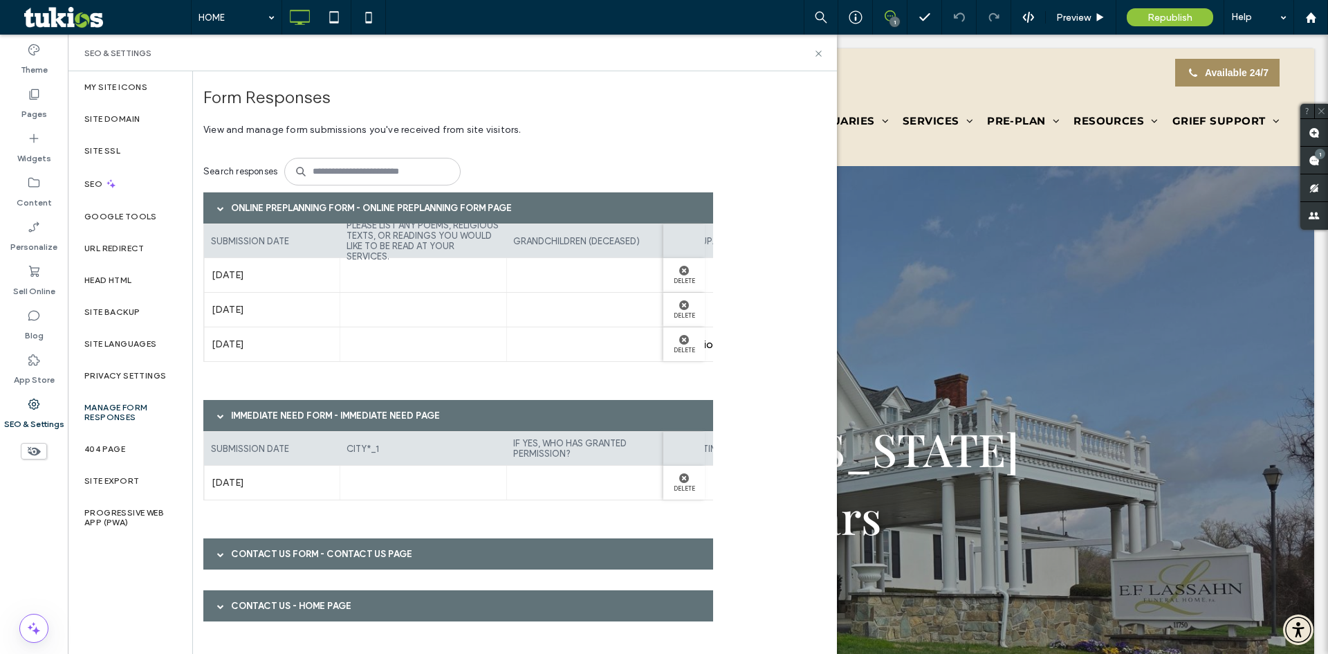
click at [351, 402] on div "Immediate Need Form - Immediate Need page" at bounding box center [458, 415] width 510 height 31
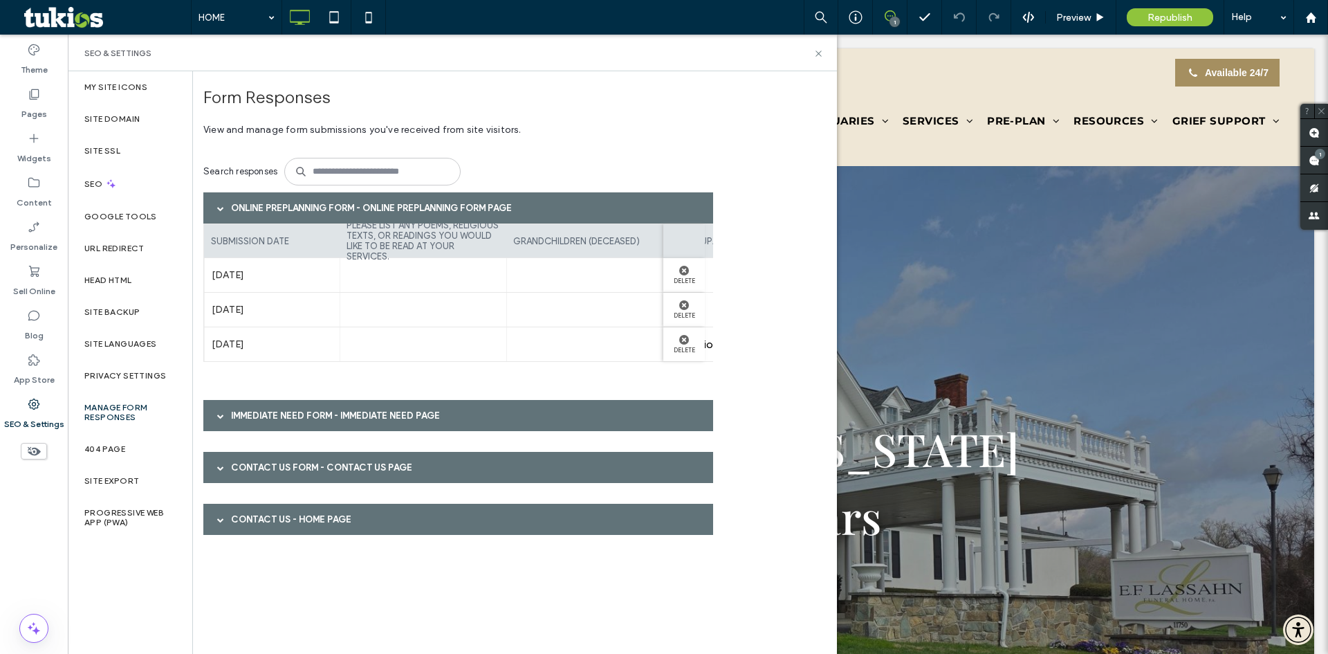
drag, startPoint x: 460, startPoint y: 272, endPoint x: 623, endPoint y: 262, distance: 163.5
click at [461, 272] on div at bounding box center [423, 275] width 167 height 34
click at [322, 466] on div "Contact Us Form - Contact Us page" at bounding box center [458, 467] width 510 height 31
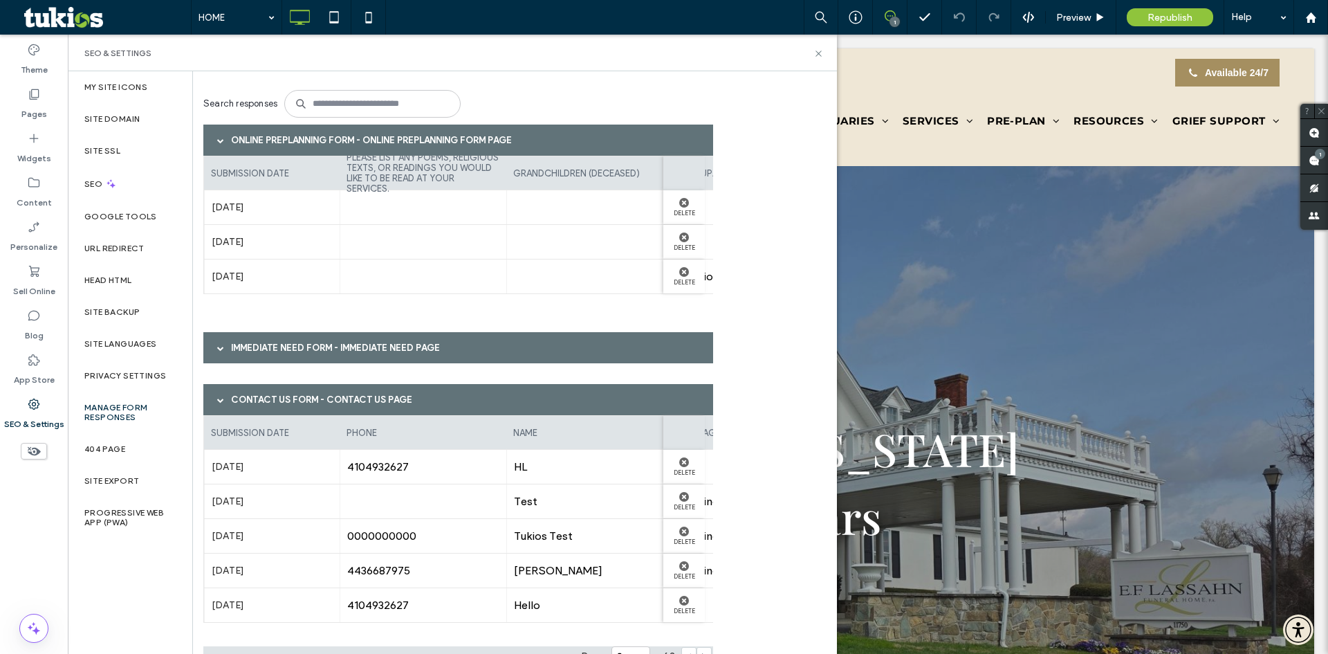
scroll to position [157, 0]
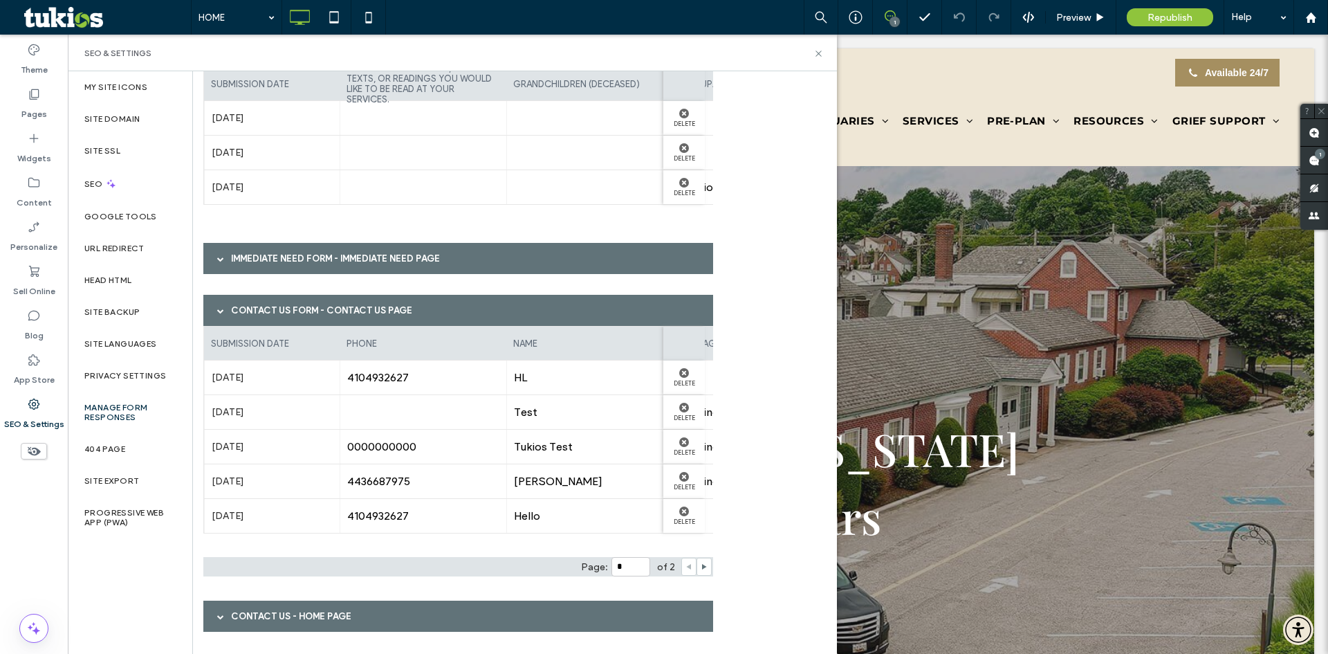
click at [341, 314] on div "Contact Us Form - Contact Us page" at bounding box center [458, 310] width 510 height 31
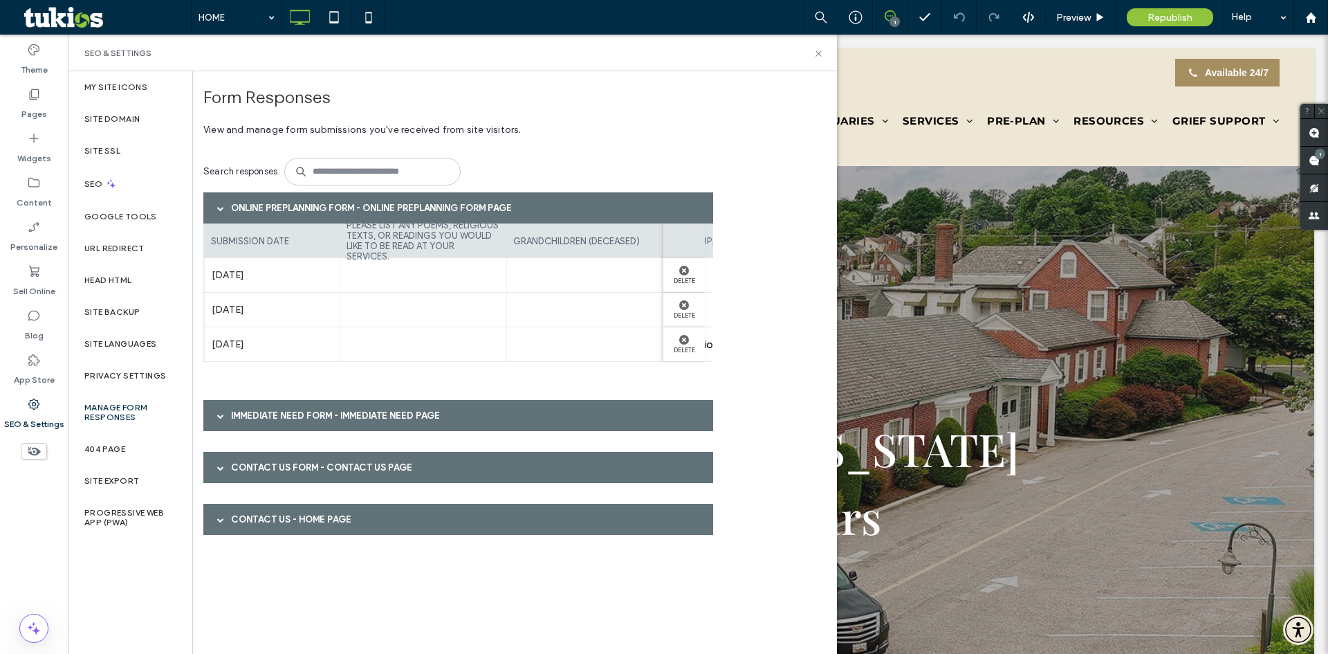
scroll to position [0, 0]
click at [327, 527] on div "Contact Us - HOME page" at bounding box center [458, 518] width 510 height 31
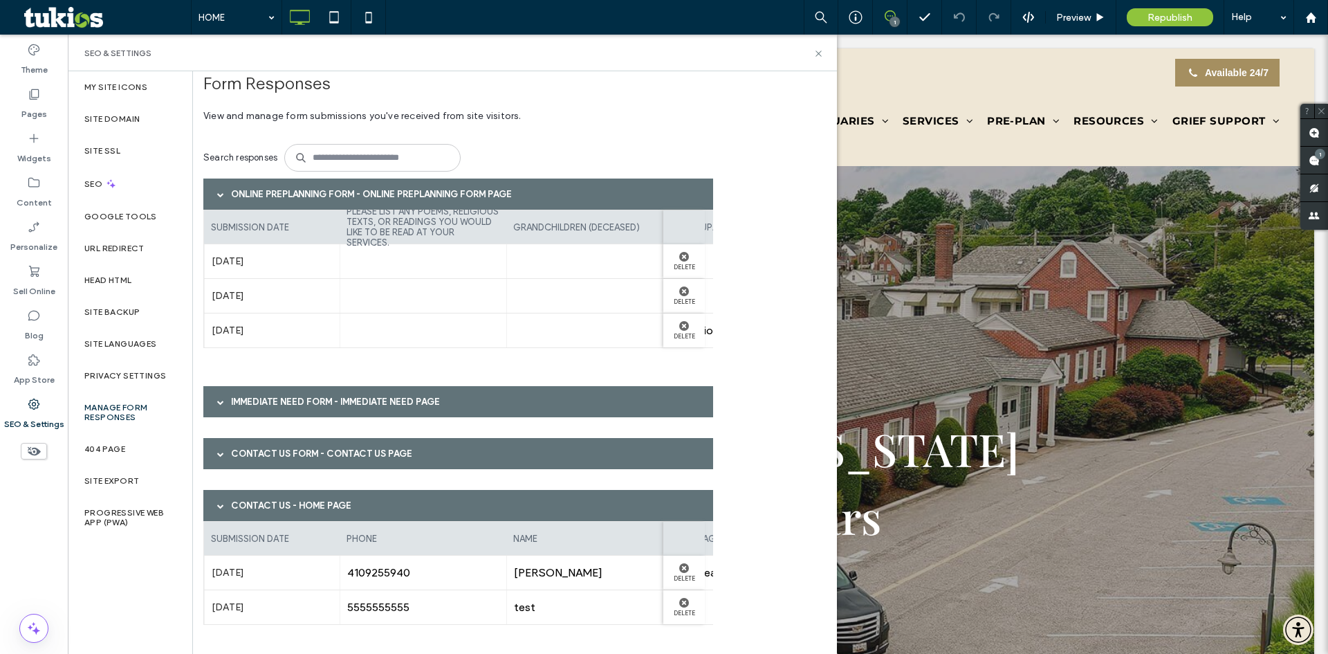
scroll to position [24, 0]
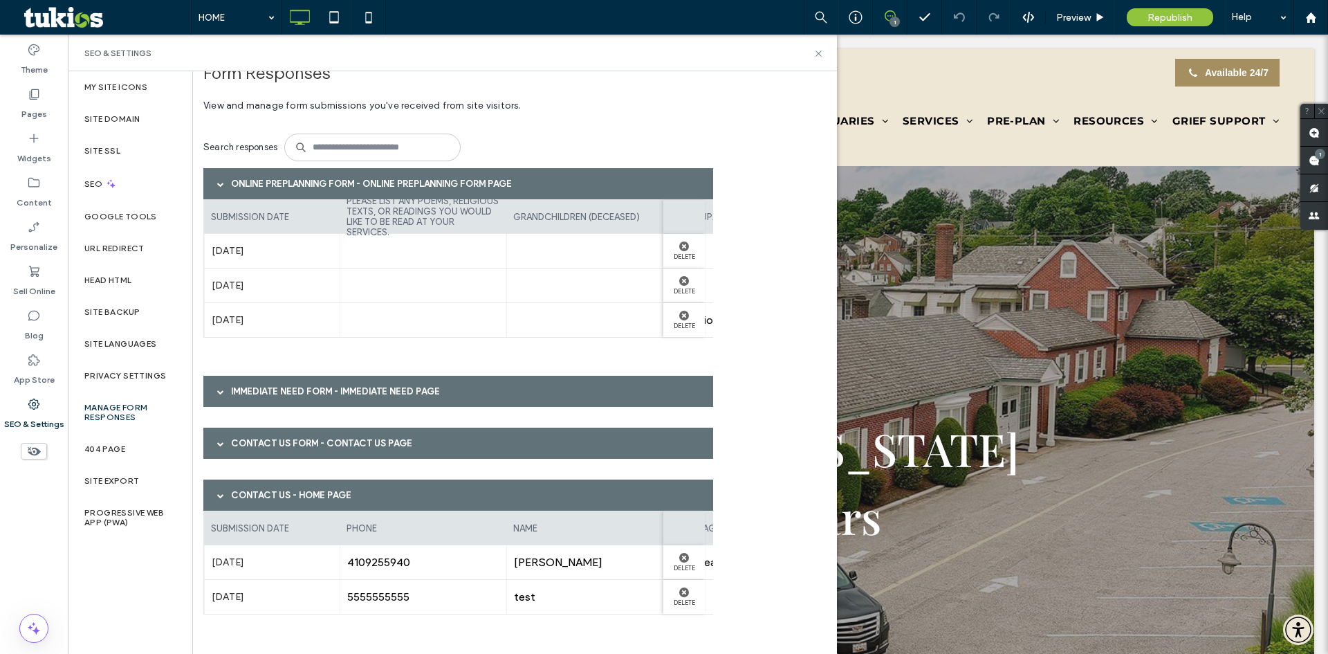
click at [339, 499] on div "Contact Us - HOME page" at bounding box center [458, 494] width 510 height 31
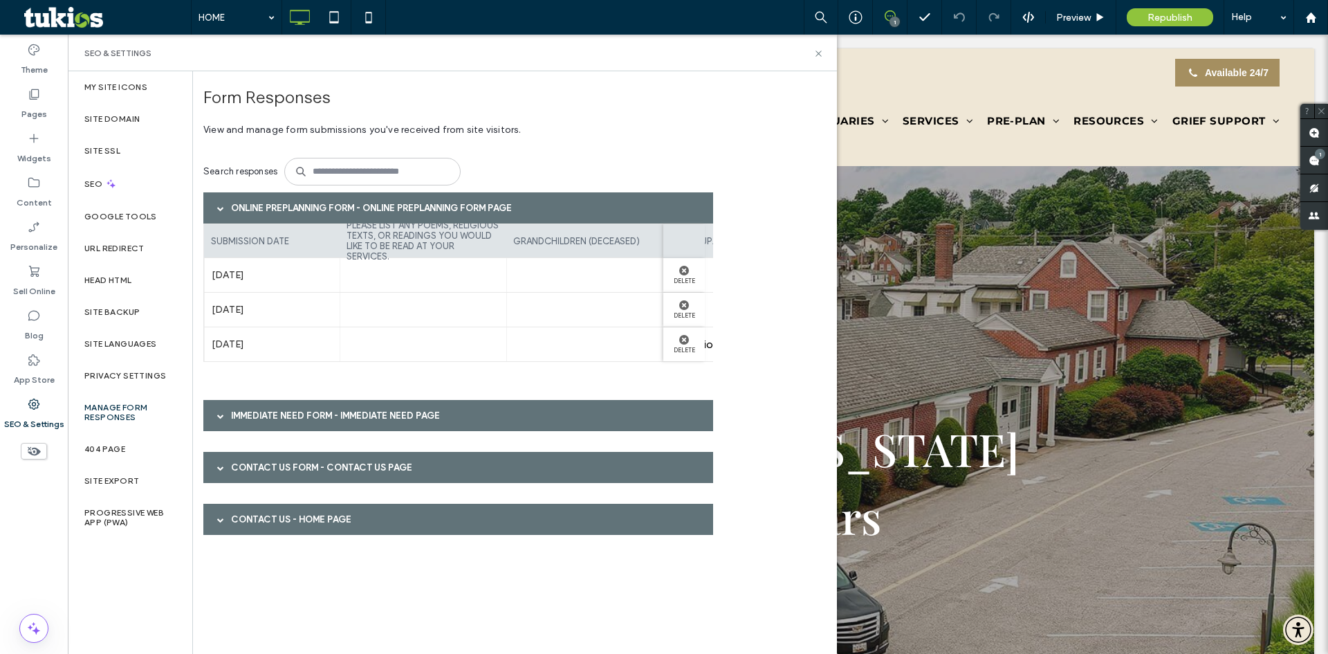
scroll to position [0, 0]
click at [355, 213] on div "Online Preplanning Form - Online Preplanning Form page" at bounding box center [458, 207] width 510 height 31
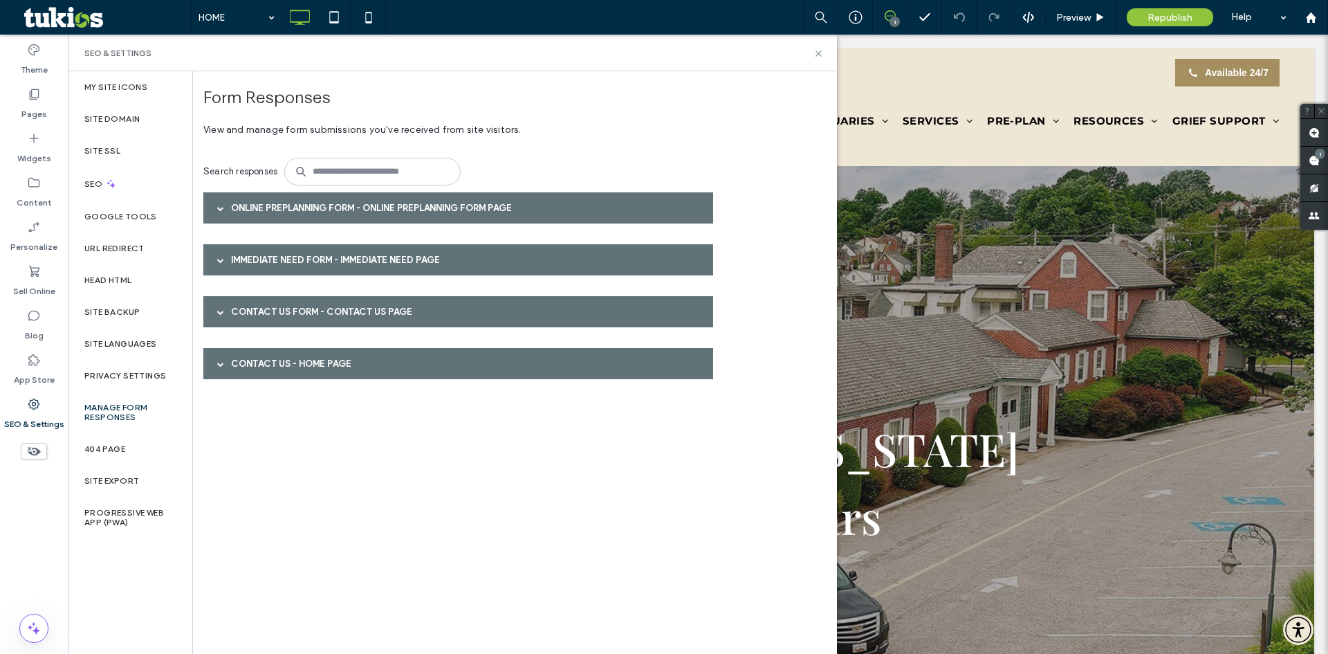
click at [534, 157] on div "Search responses" at bounding box center [462, 171] width 519 height 41
click at [534, 159] on div "Search responses" at bounding box center [462, 171] width 519 height 41
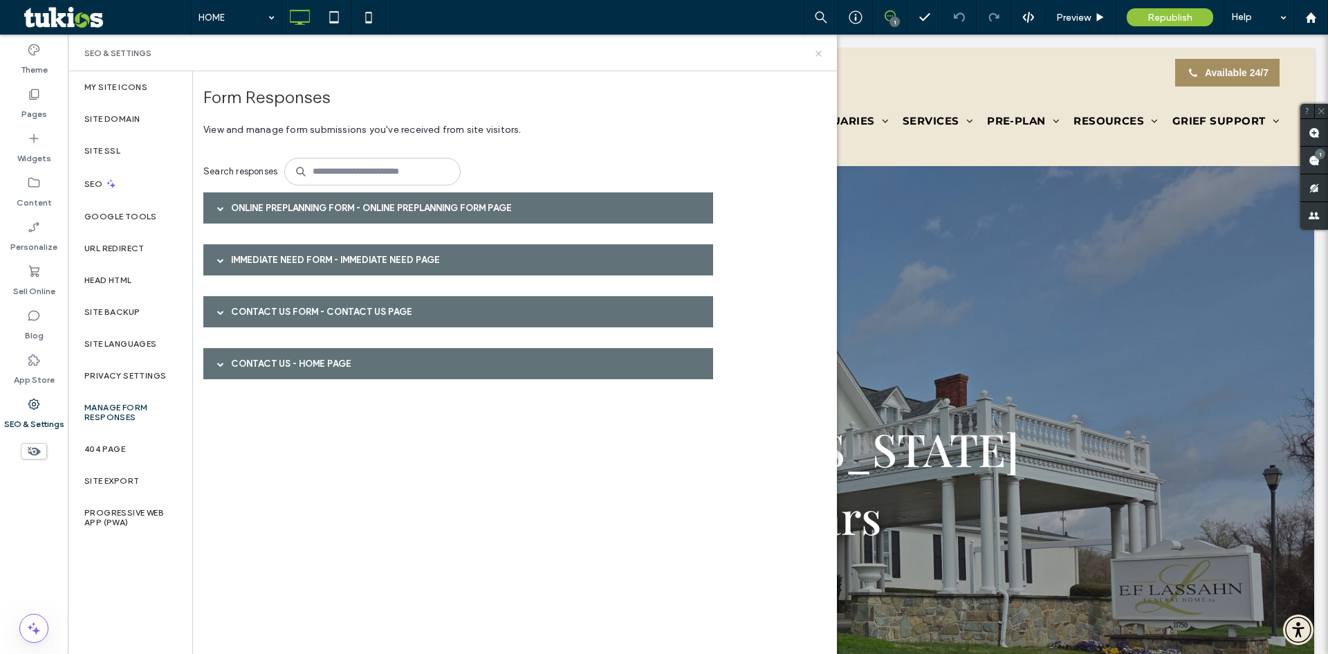
click at [819, 53] on use at bounding box center [818, 53] width 6 height 6
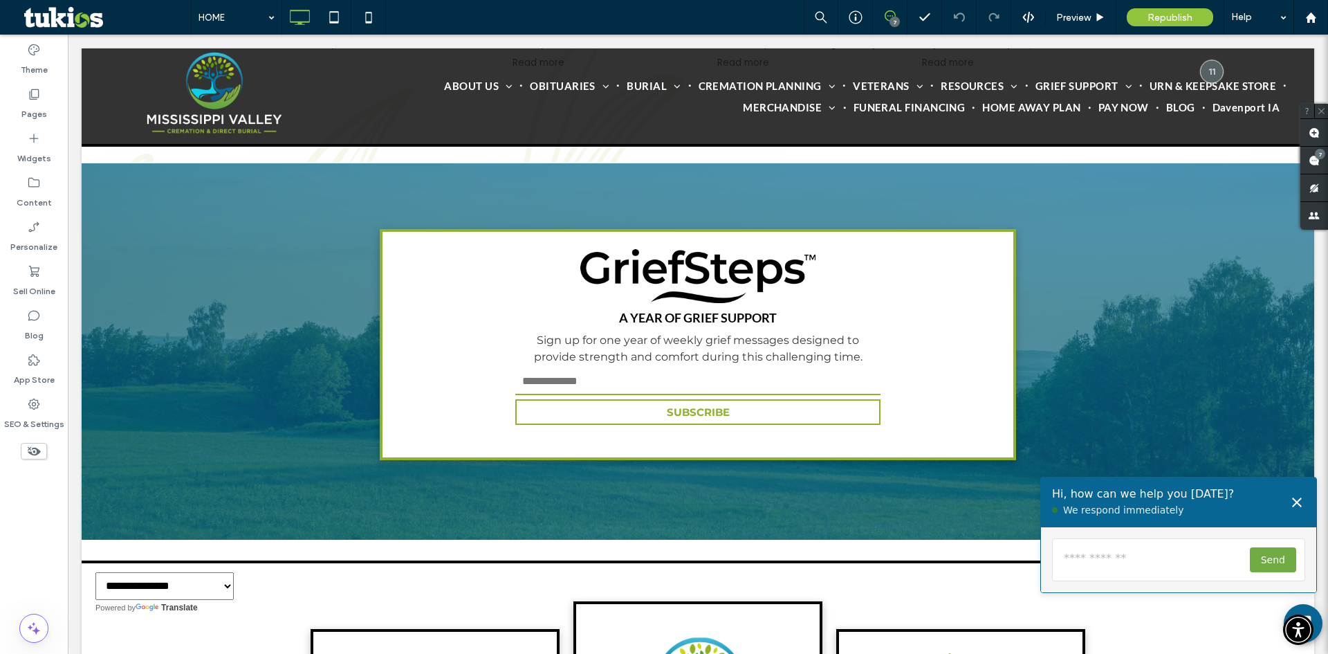
scroll to position [4999, 0]
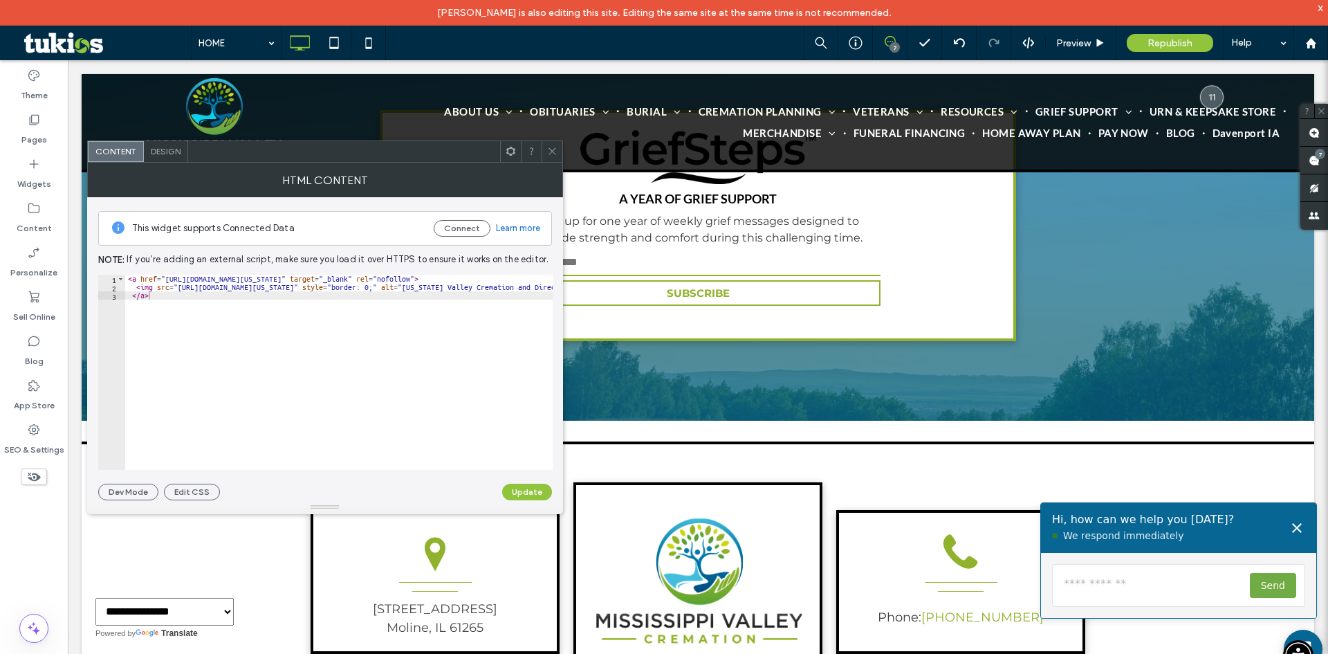
click at [545, 151] on div at bounding box center [551, 151] width 21 height 21
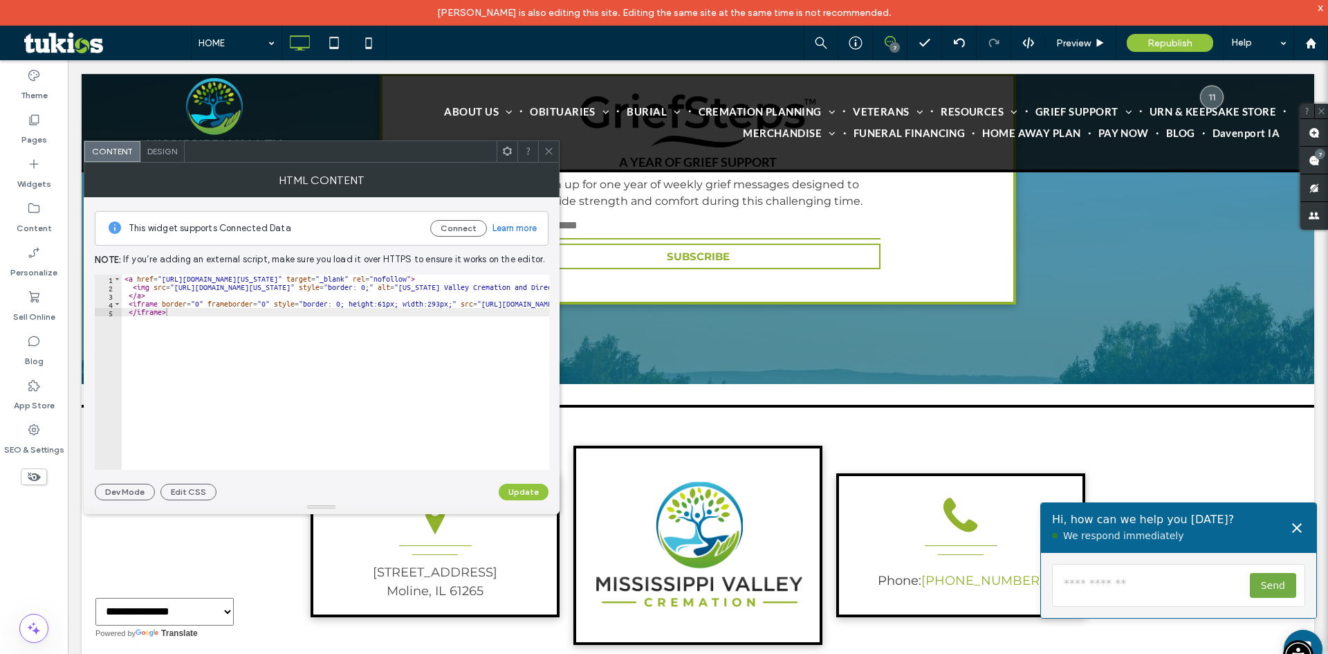
click at [489, 15] on span "[PERSON_NAME] is also editing this site. Editing the same site at the same time…" at bounding box center [664, 13] width 454 height 12
click at [541, 151] on div at bounding box center [548, 151] width 21 height 21
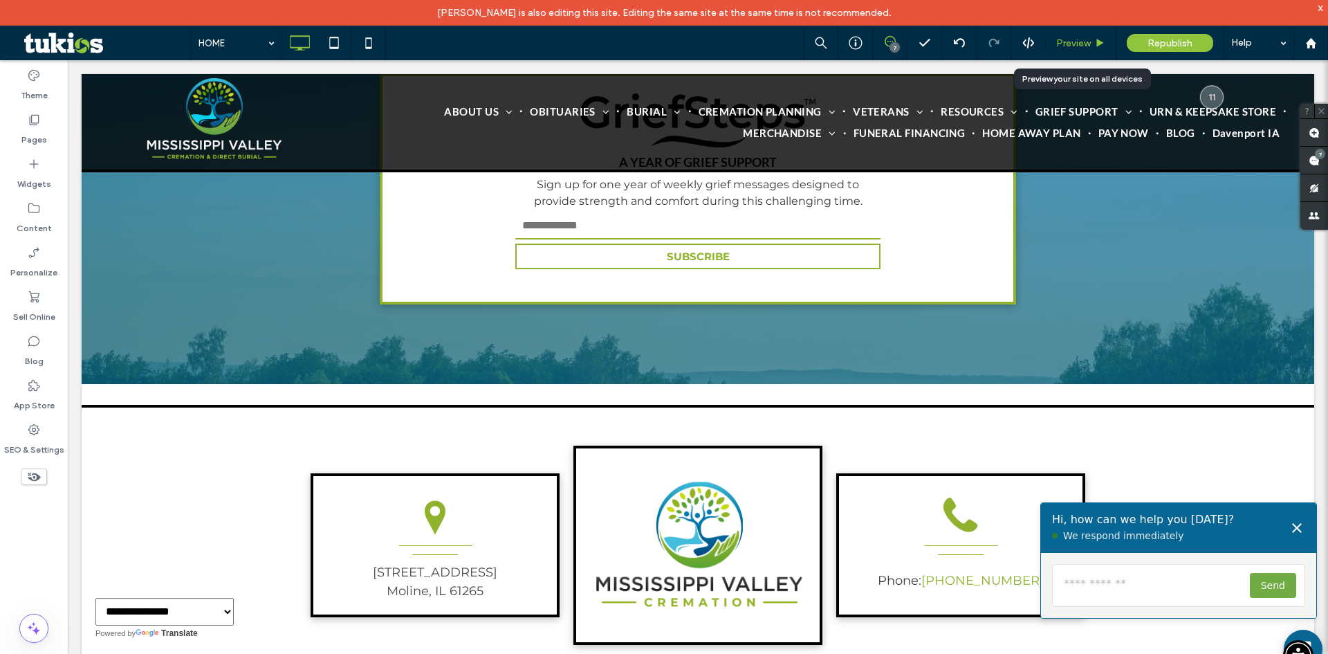
drag, startPoint x: 1093, startPoint y: 32, endPoint x: 1080, endPoint y: 44, distance: 18.1
click at [1091, 34] on div "Preview" at bounding box center [1081, 43] width 71 height 35
click at [1080, 44] on span "Preview" at bounding box center [1073, 43] width 35 height 12
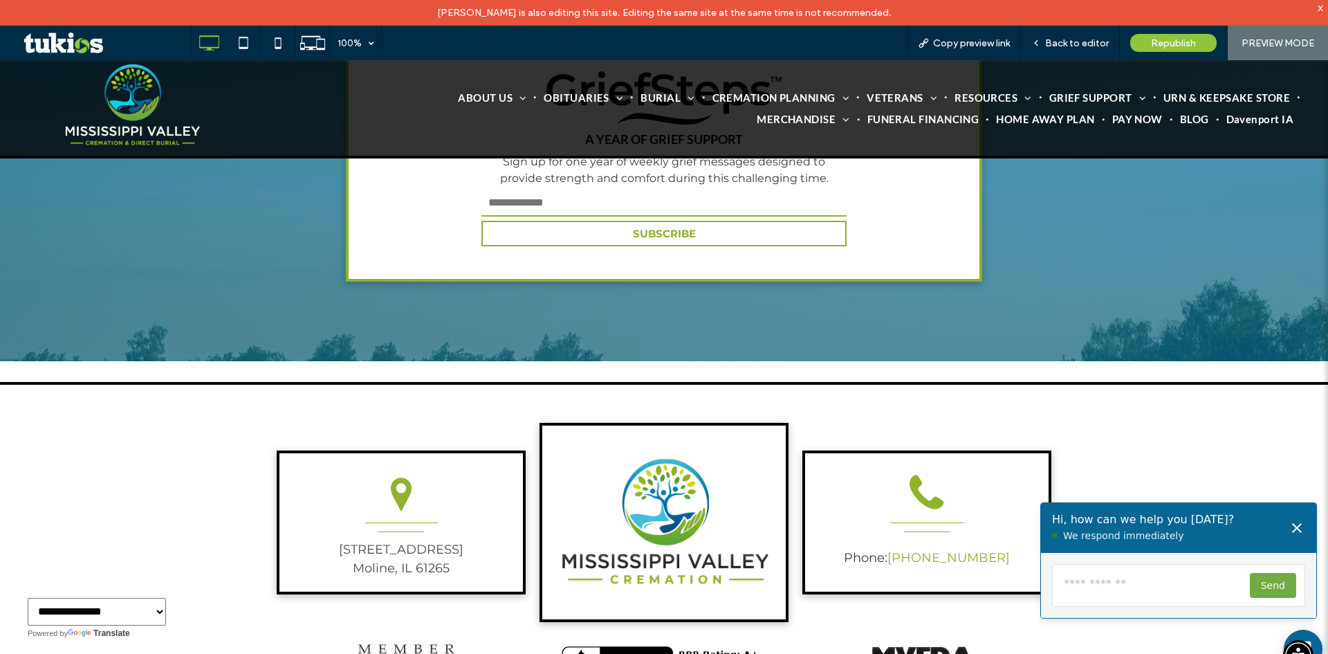
scroll to position [4999, 0]
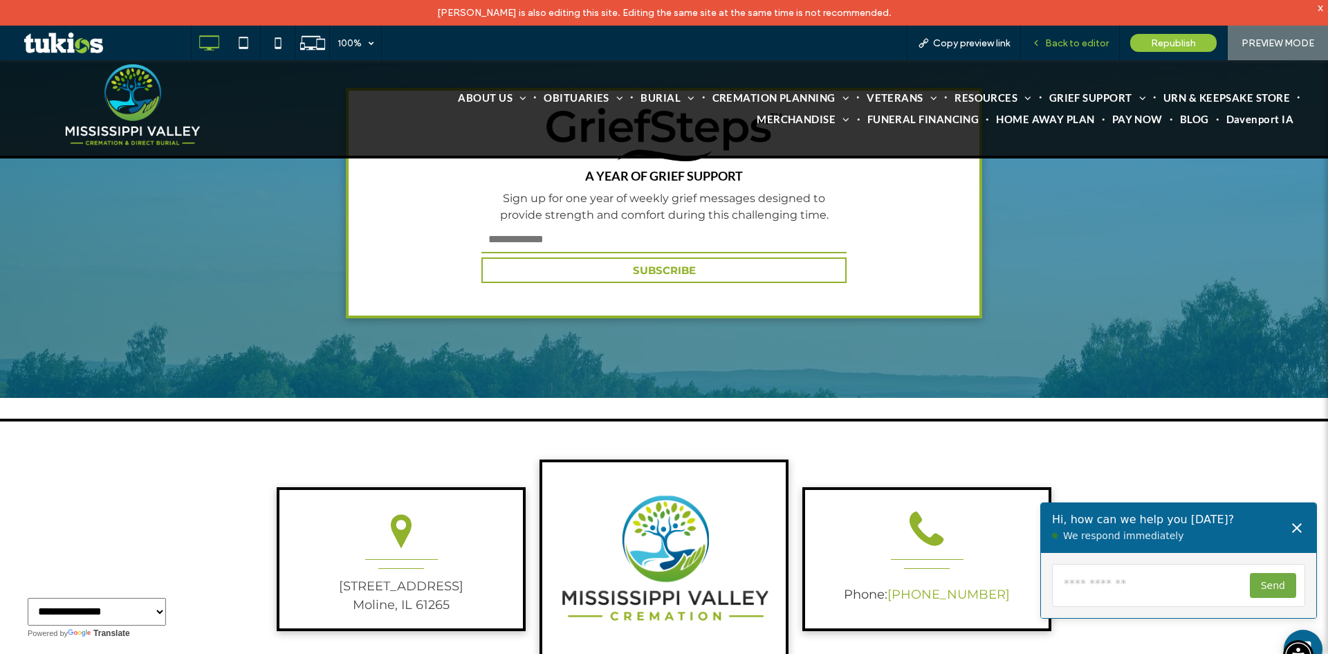
click at [1080, 44] on span "Back to editor" at bounding box center [1077, 43] width 64 height 12
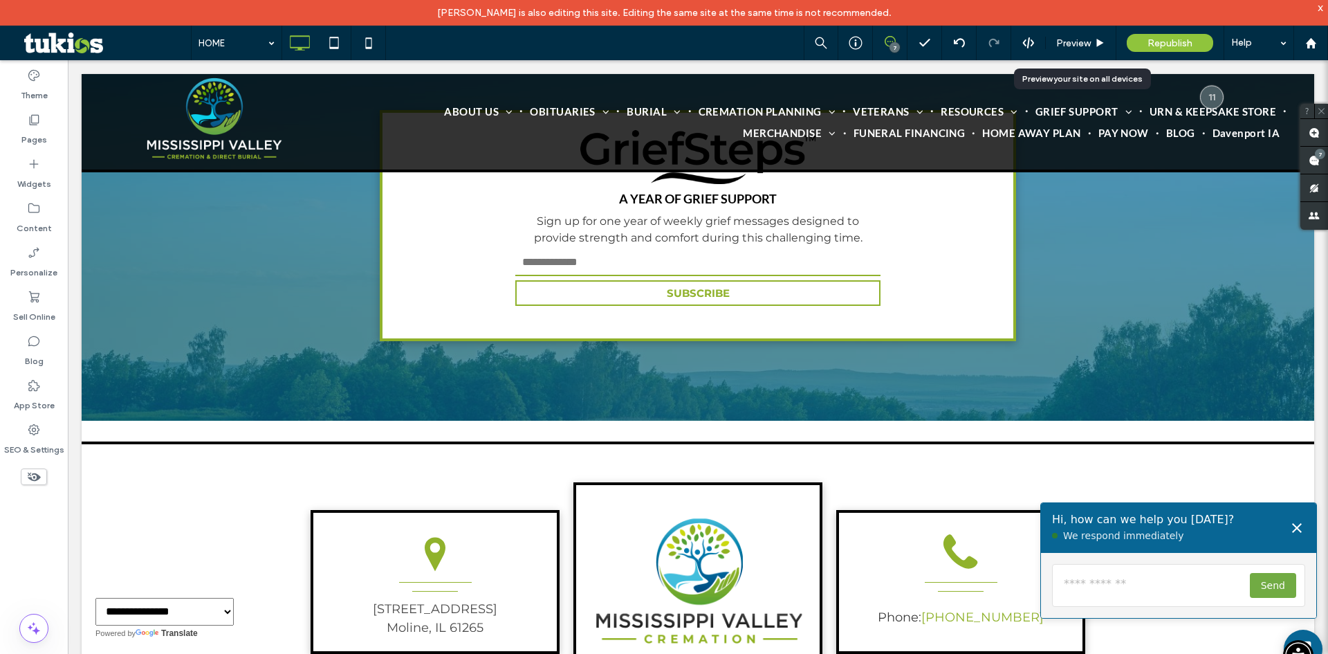
scroll to position [4996, 0]
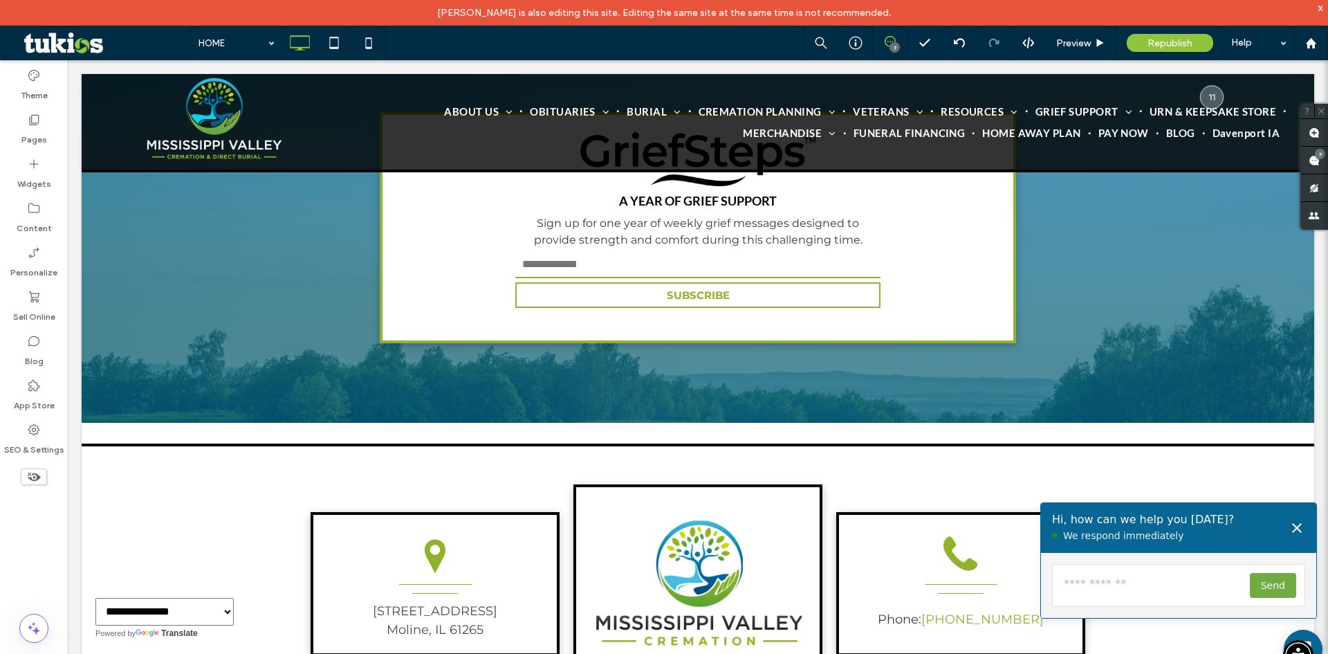
click at [1322, 9] on div "x" at bounding box center [1320, 7] width 6 height 12
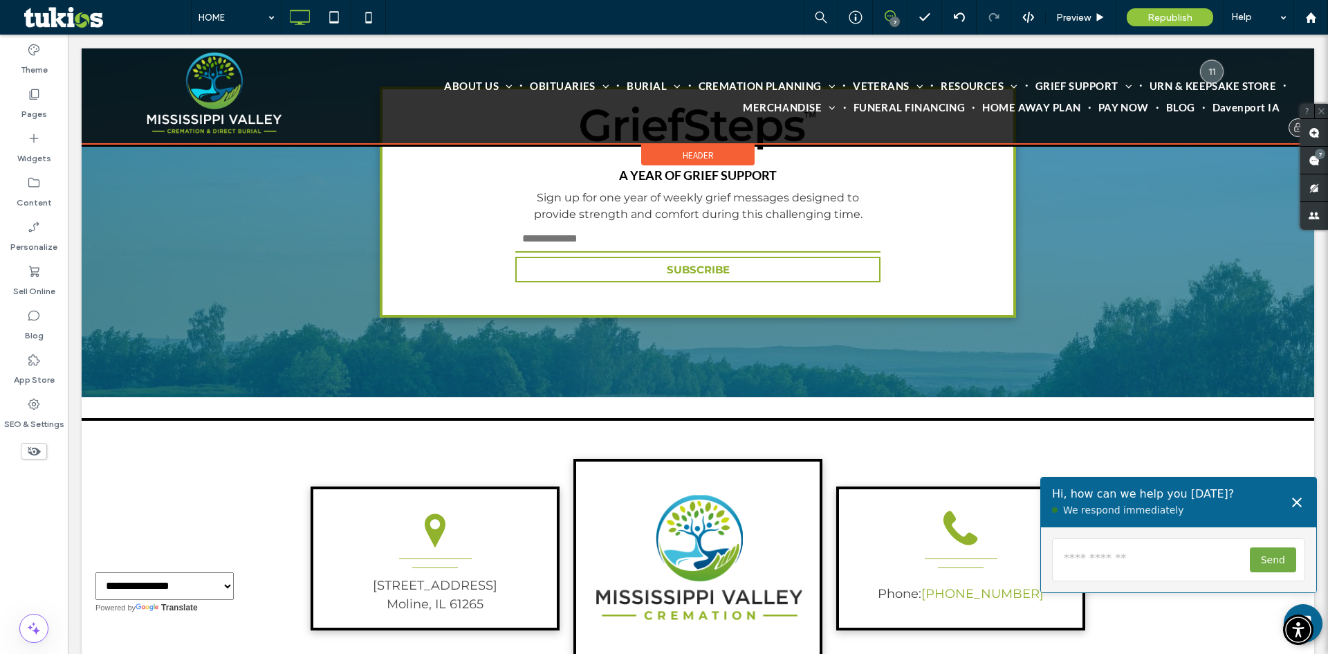
click at [777, 109] on div at bounding box center [698, 95] width 1232 height 95
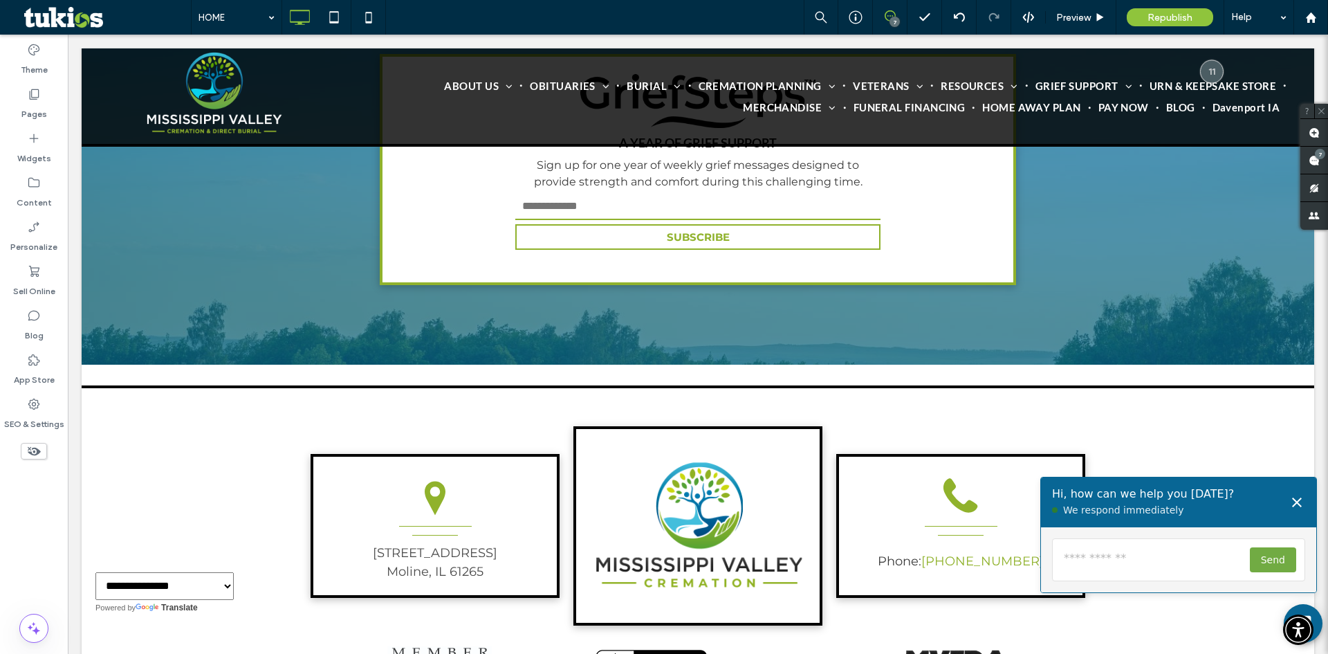
scroll to position [5035, 0]
